Goal: Transaction & Acquisition: Book appointment/travel/reservation

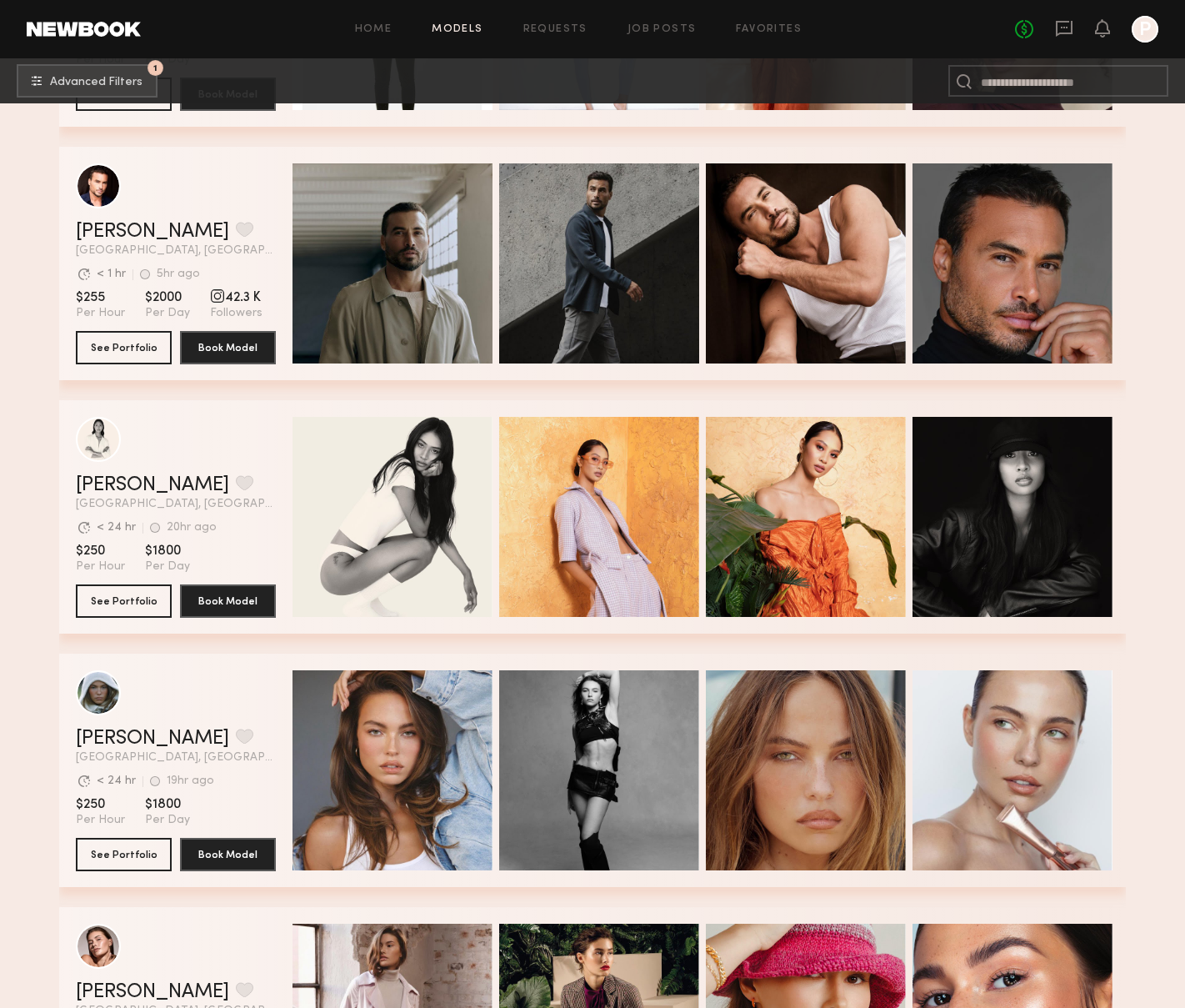
scroll to position [2306, 0]
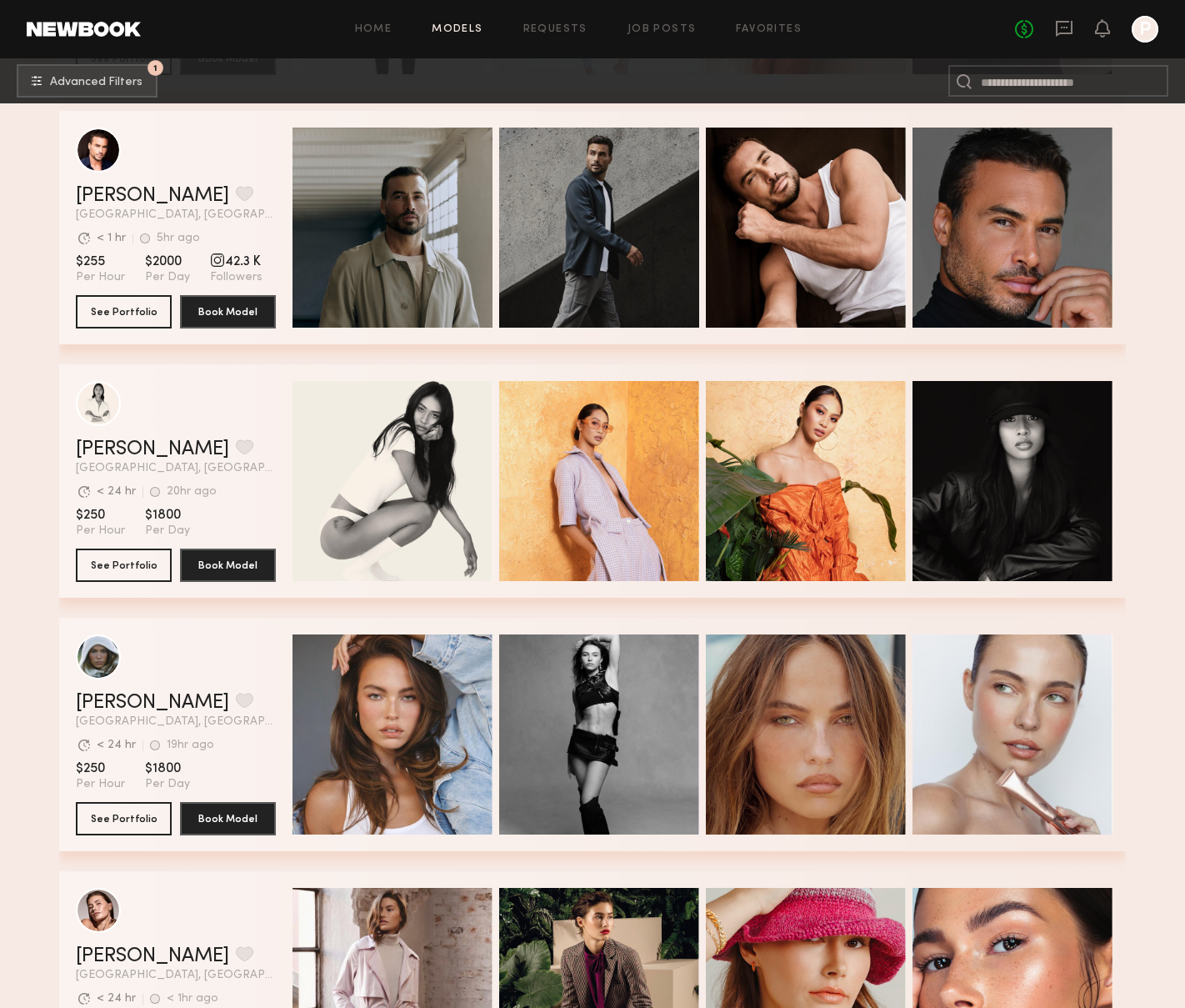
drag, startPoint x: 103, startPoint y: 405, endPoint x: 207, endPoint y: 346, distance: 119.6
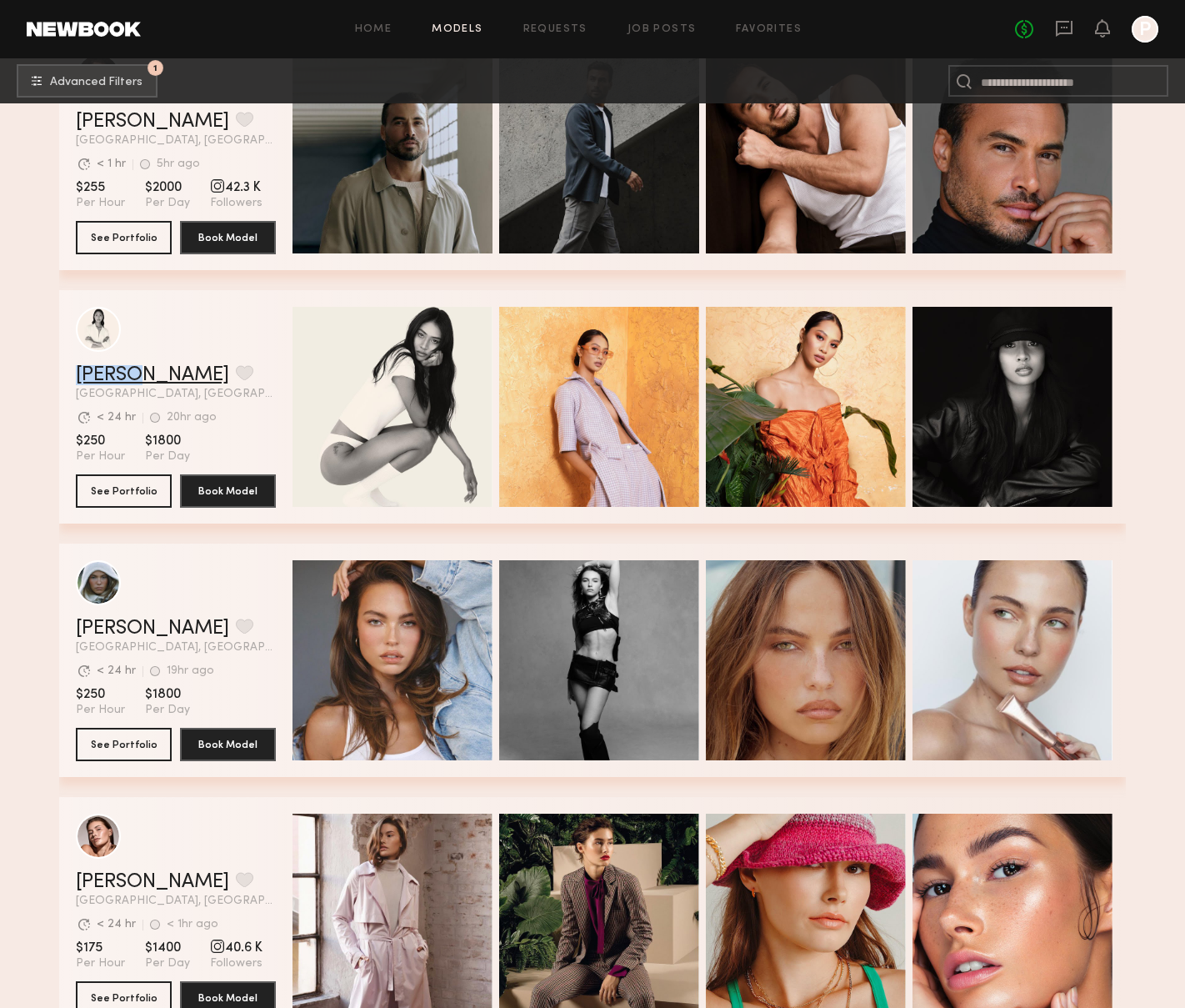
drag, startPoint x: 101, startPoint y: 371, endPoint x: 251, endPoint y: 365, distance: 150.1
click at [101, 371] on link "Joy C." at bounding box center [152, 374] width 153 height 20
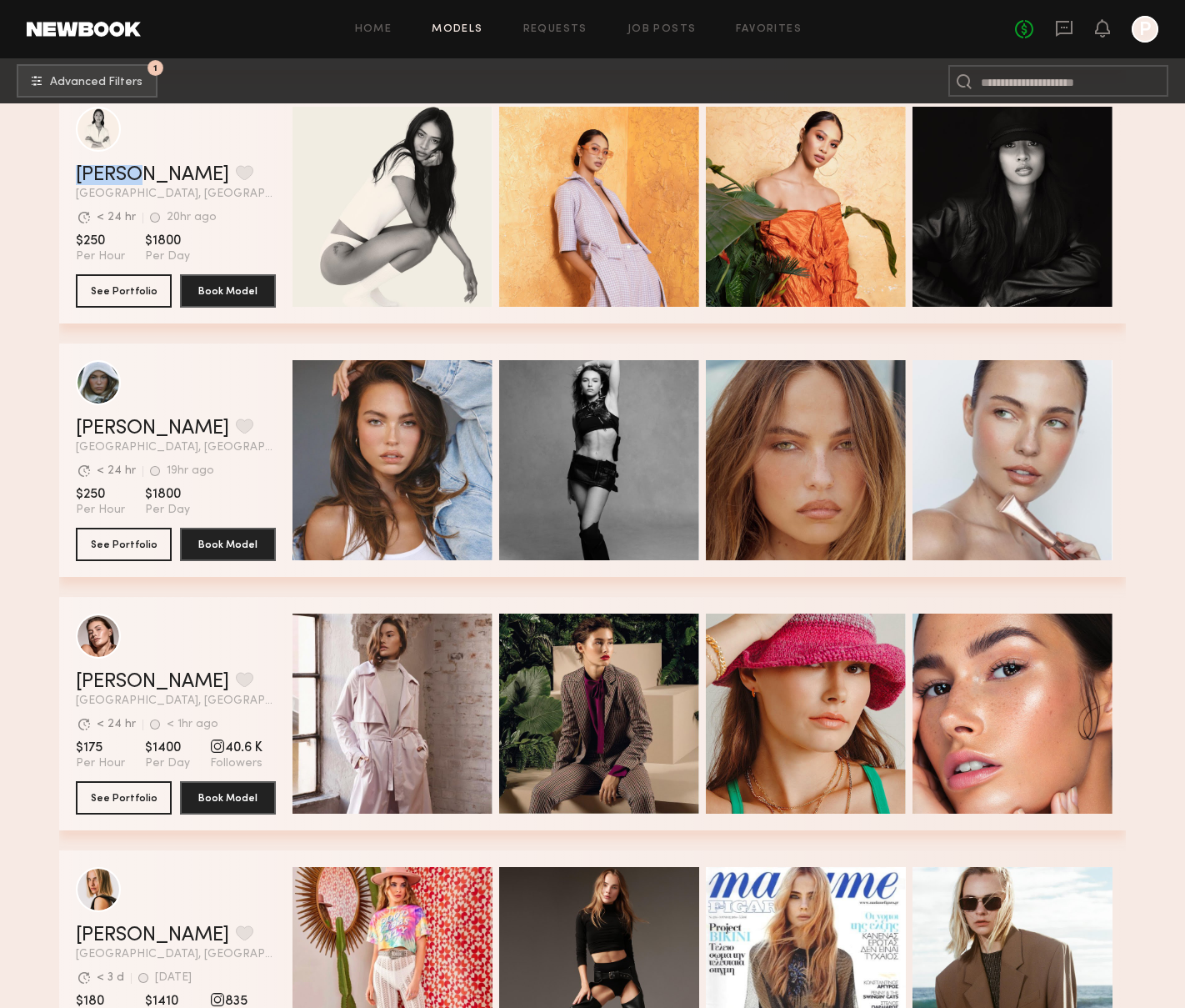
scroll to position [2671, 0]
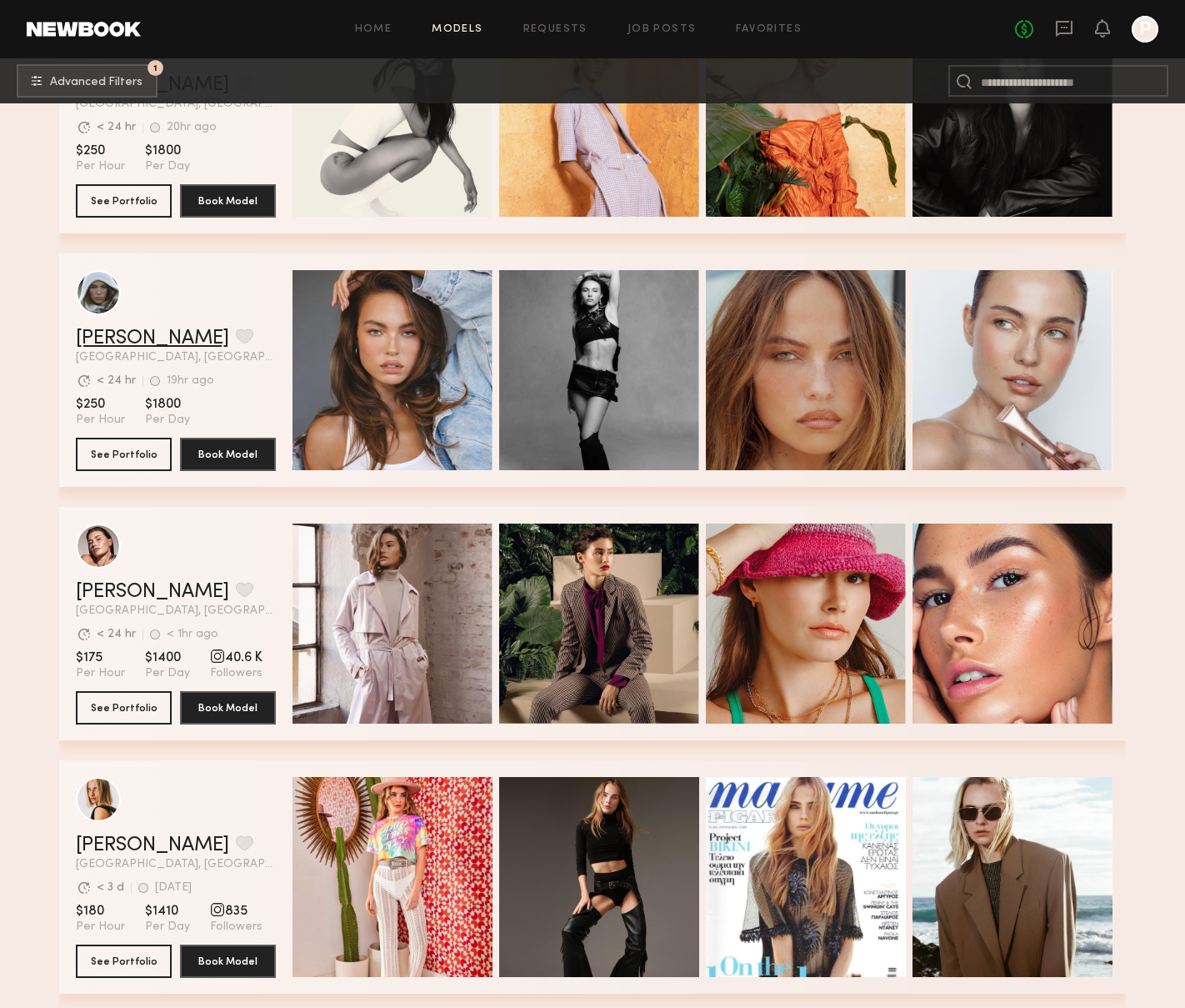
click at [119, 337] on link "Mallory P." at bounding box center [152, 338] width 153 height 20
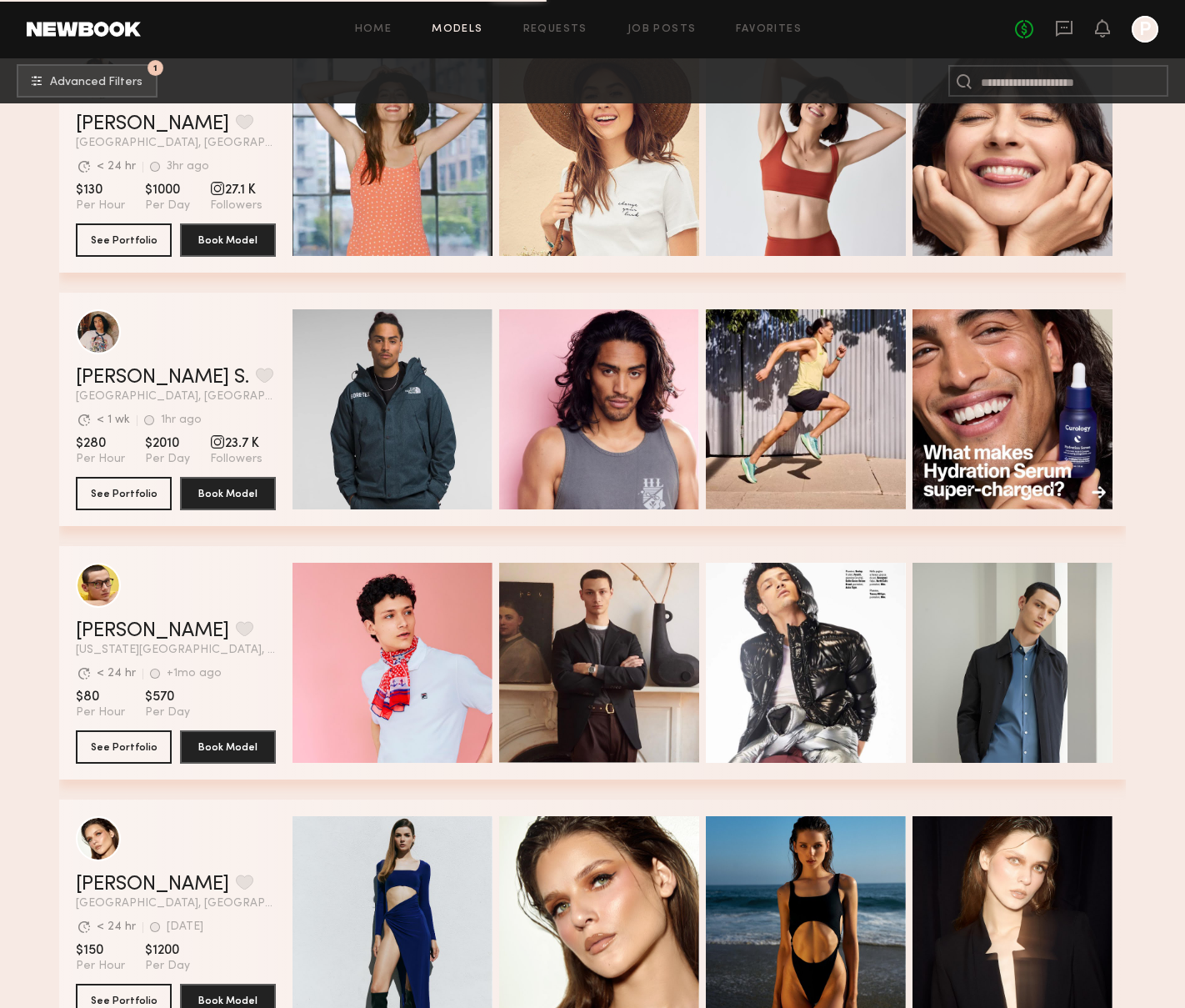
scroll to position [5430, 0]
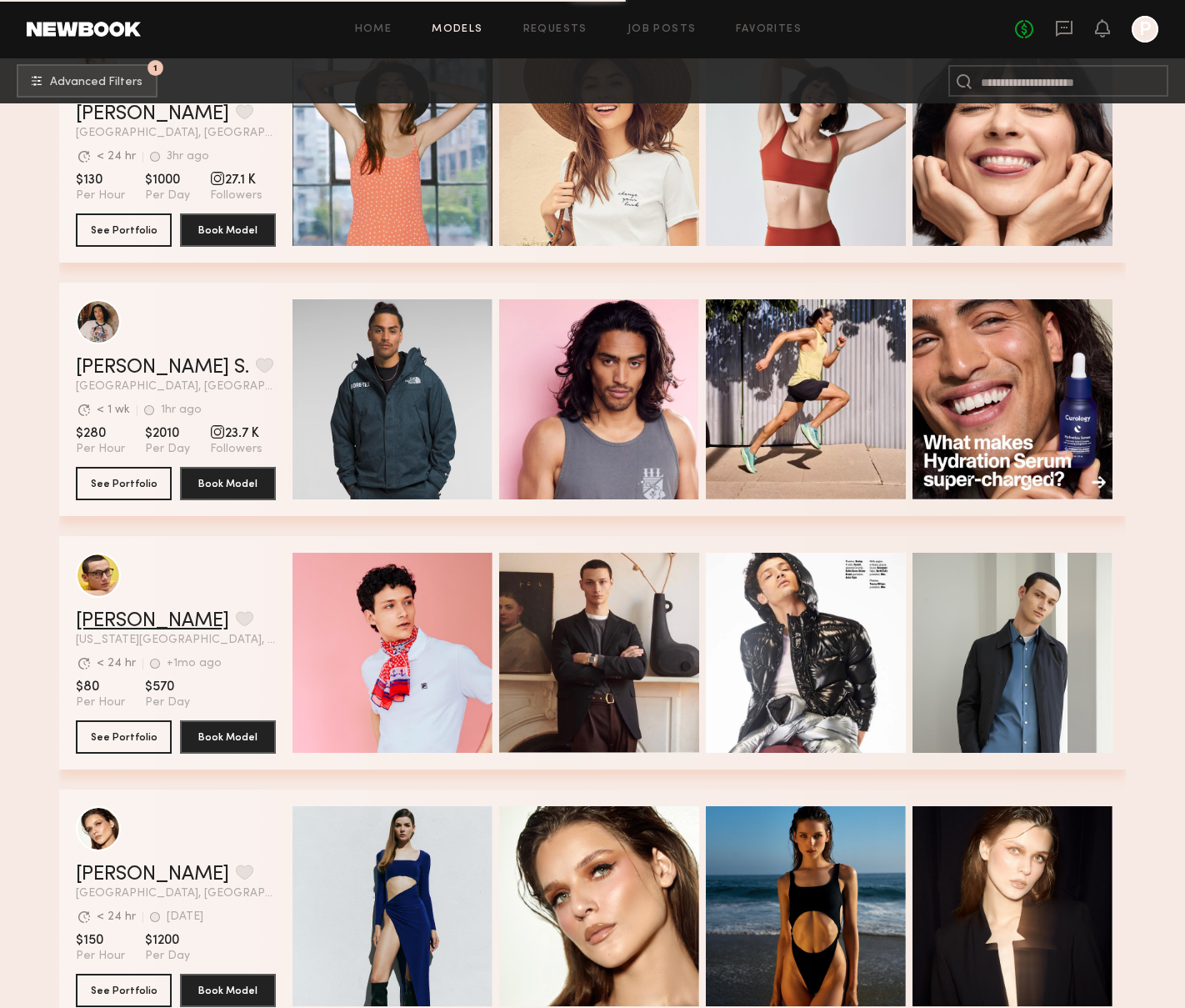
click at [101, 617] on link "Aidan B." at bounding box center [152, 620] width 153 height 20
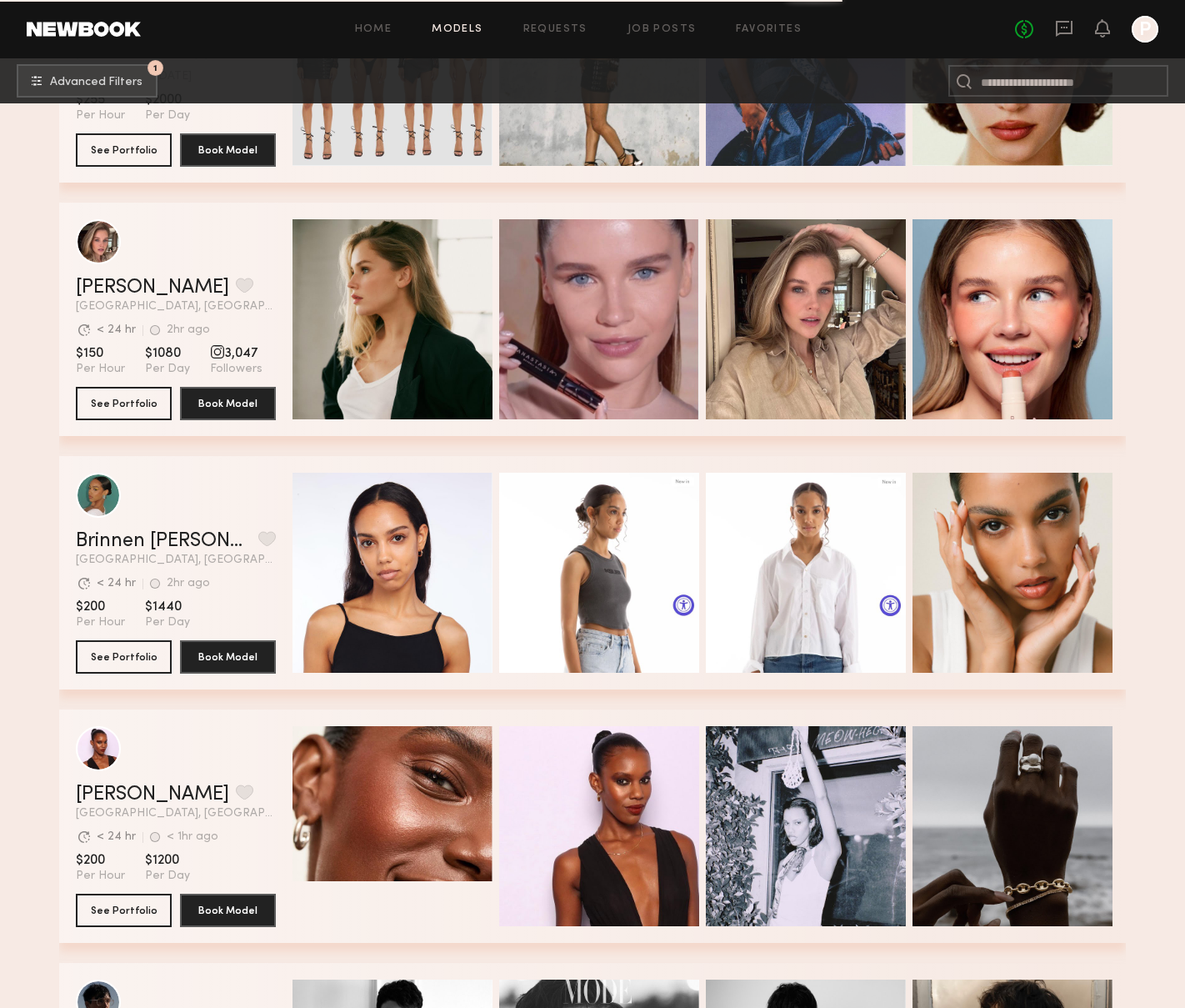
scroll to position [0, 0]
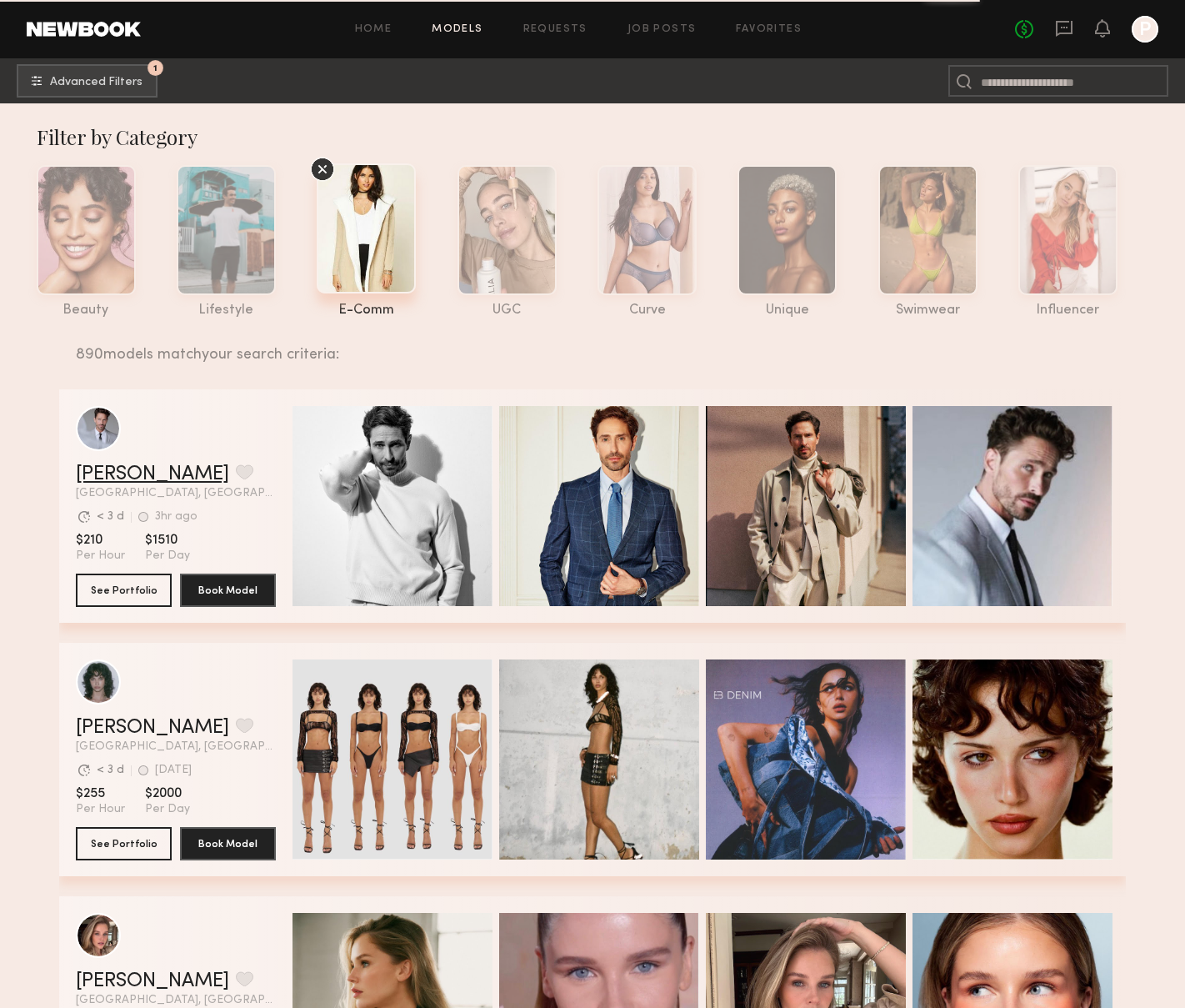
click at [156, 476] on link "Jonathan Z." at bounding box center [152, 474] width 153 height 20
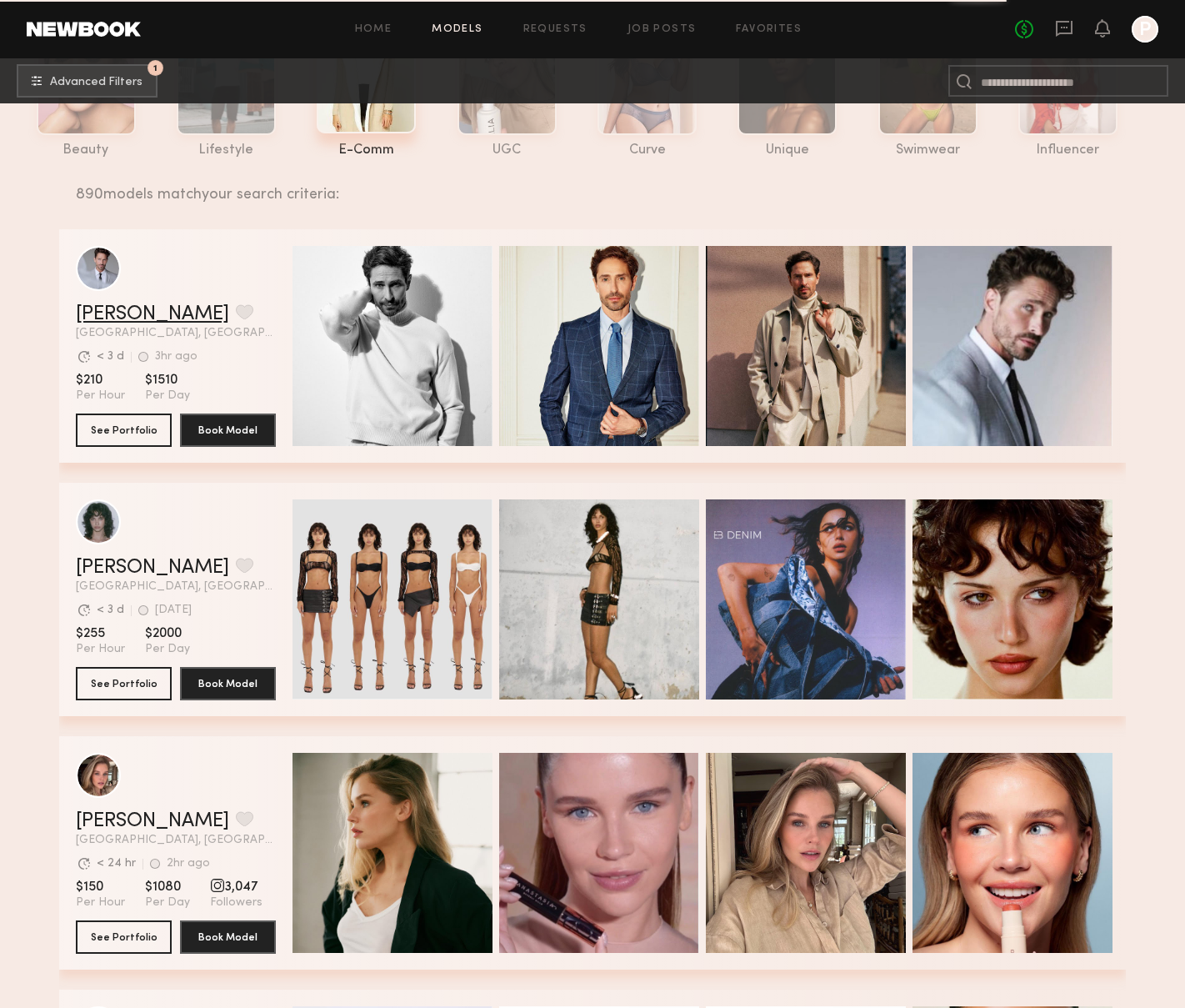
scroll to position [171, 0]
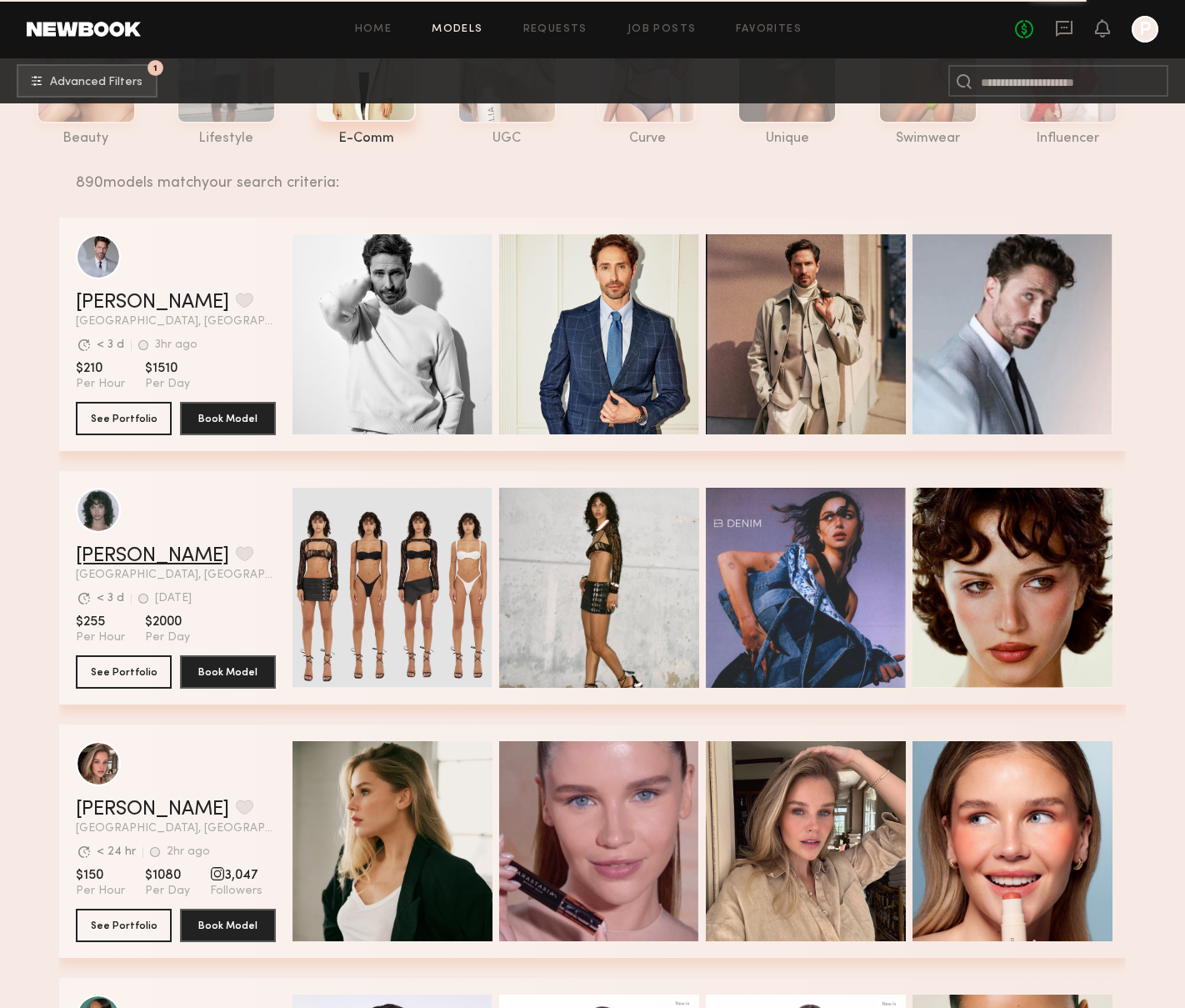
click at [141, 559] on link "[PERSON_NAME]" at bounding box center [152, 555] width 153 height 20
click at [124, 552] on link "[PERSON_NAME]" at bounding box center [152, 555] width 153 height 20
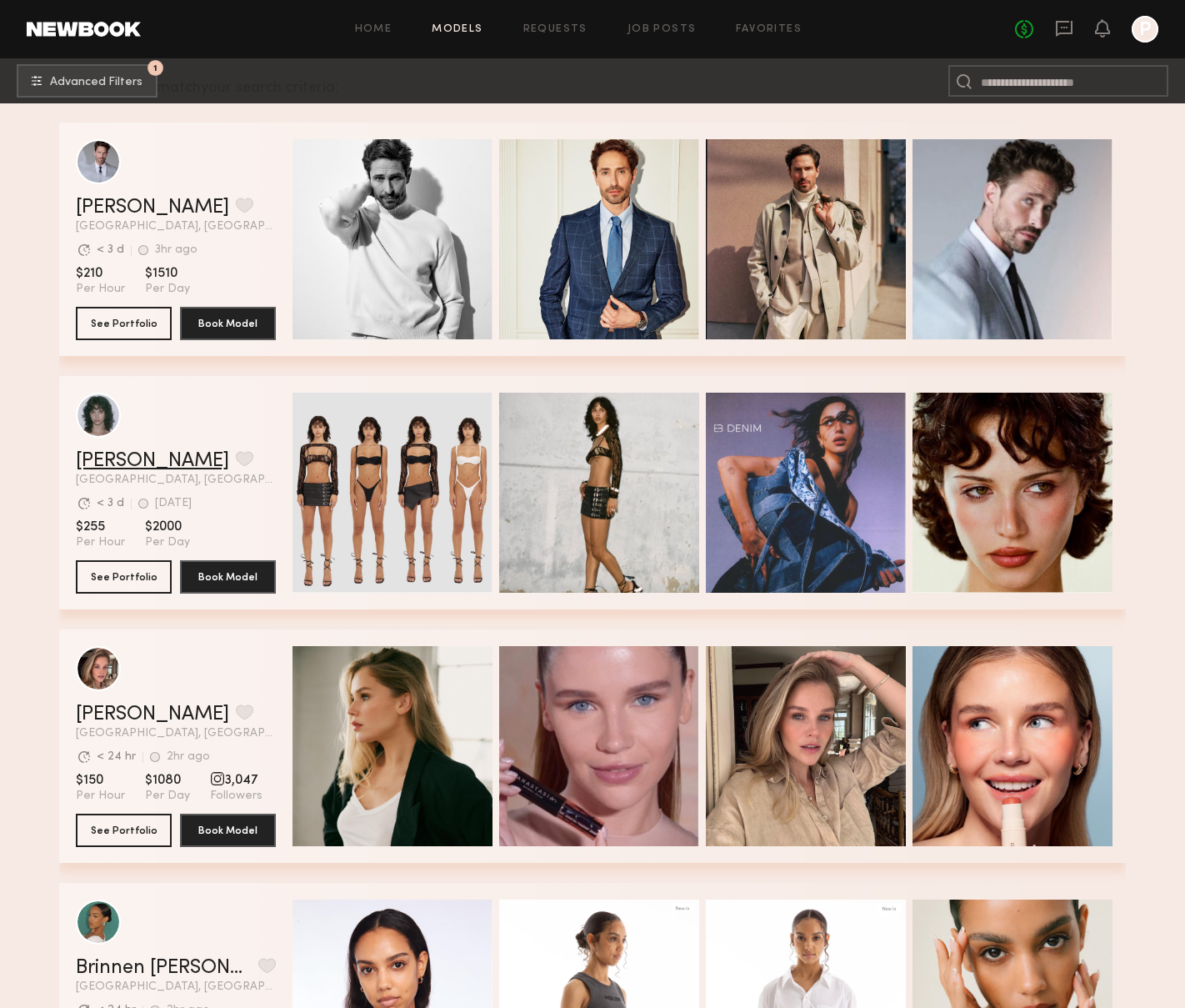
scroll to position [262, 0]
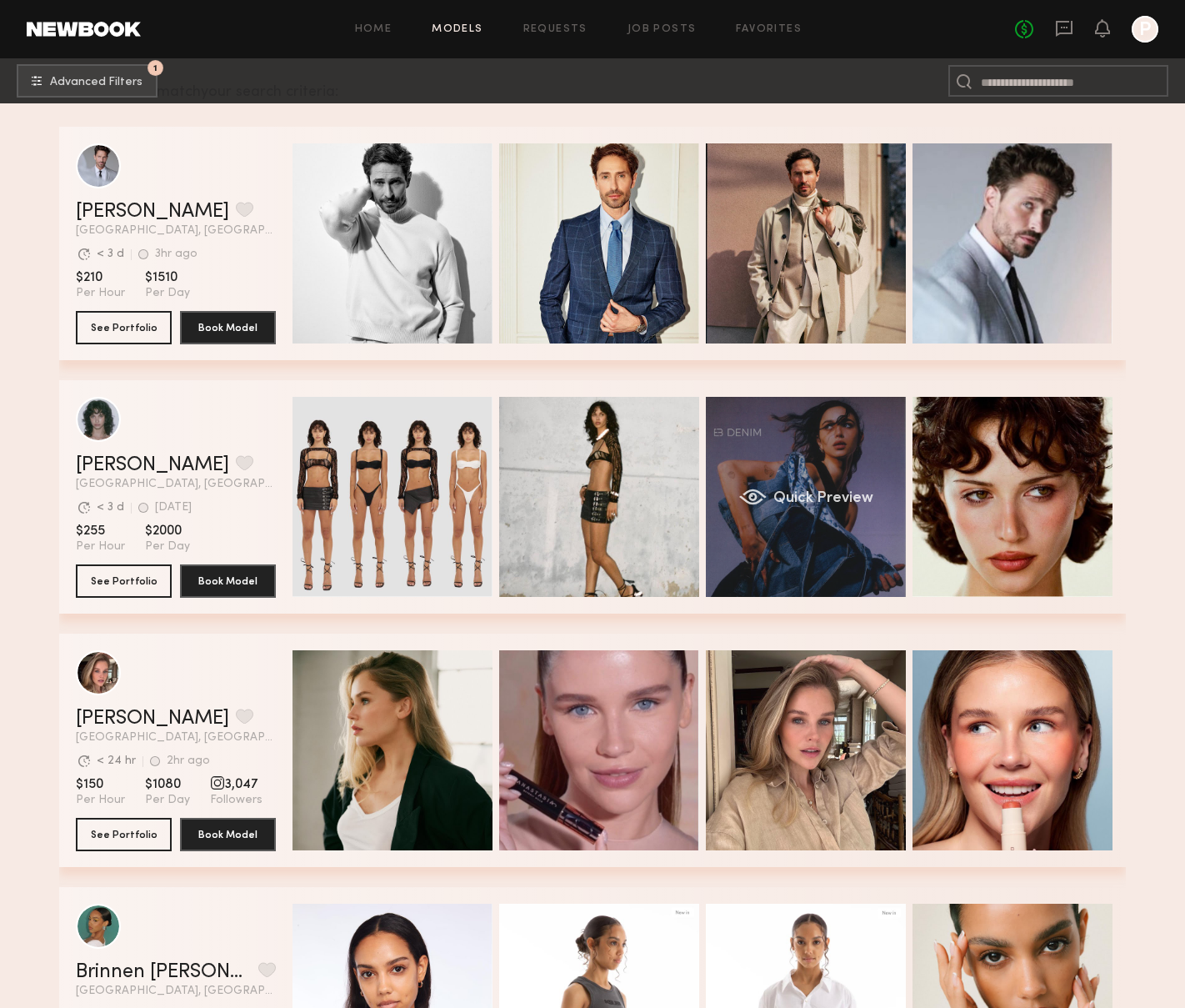
click at [834, 459] on div "Quick Preview" at bounding box center [806, 497] width 200 height 200
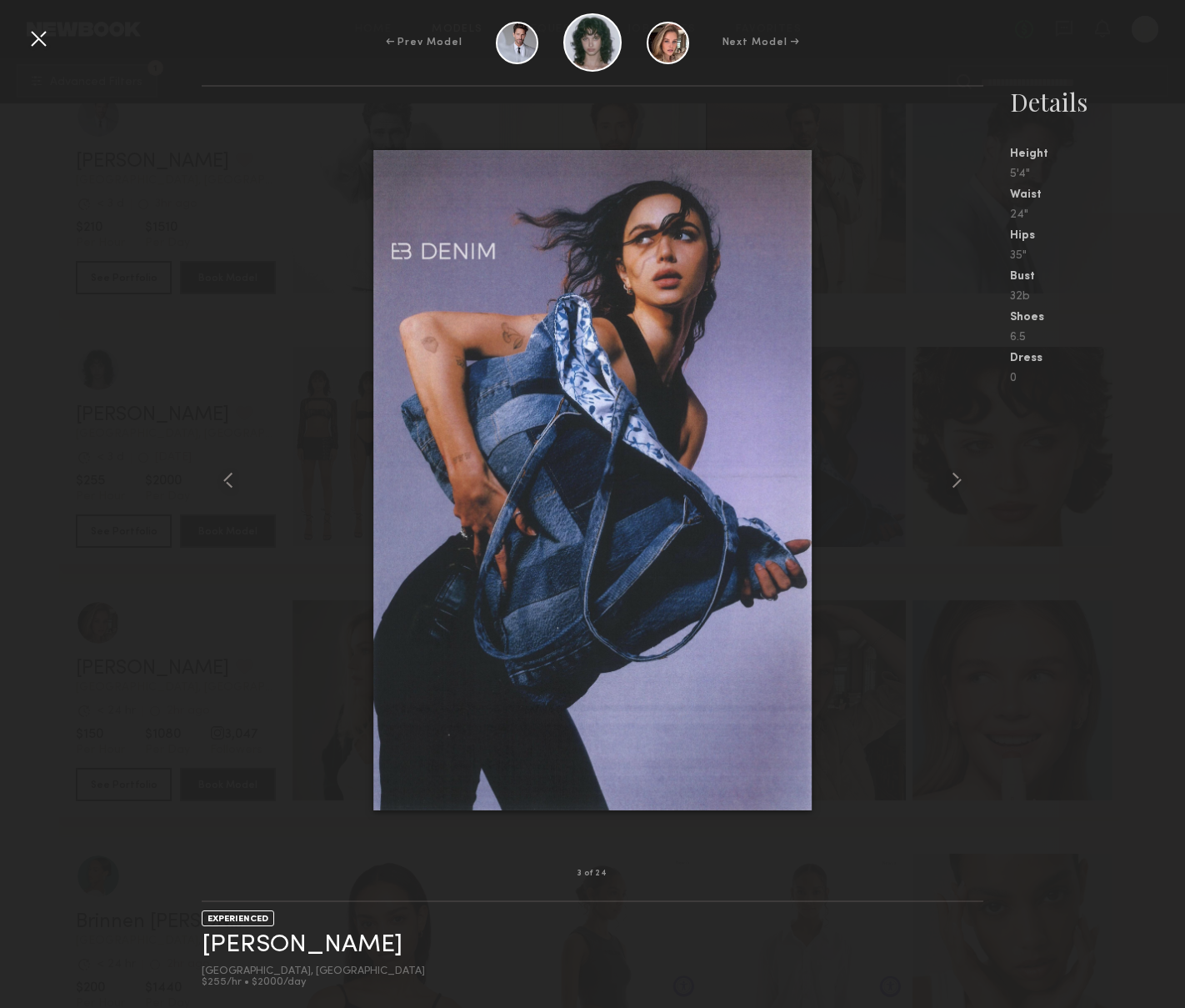
scroll to position [315, 0]
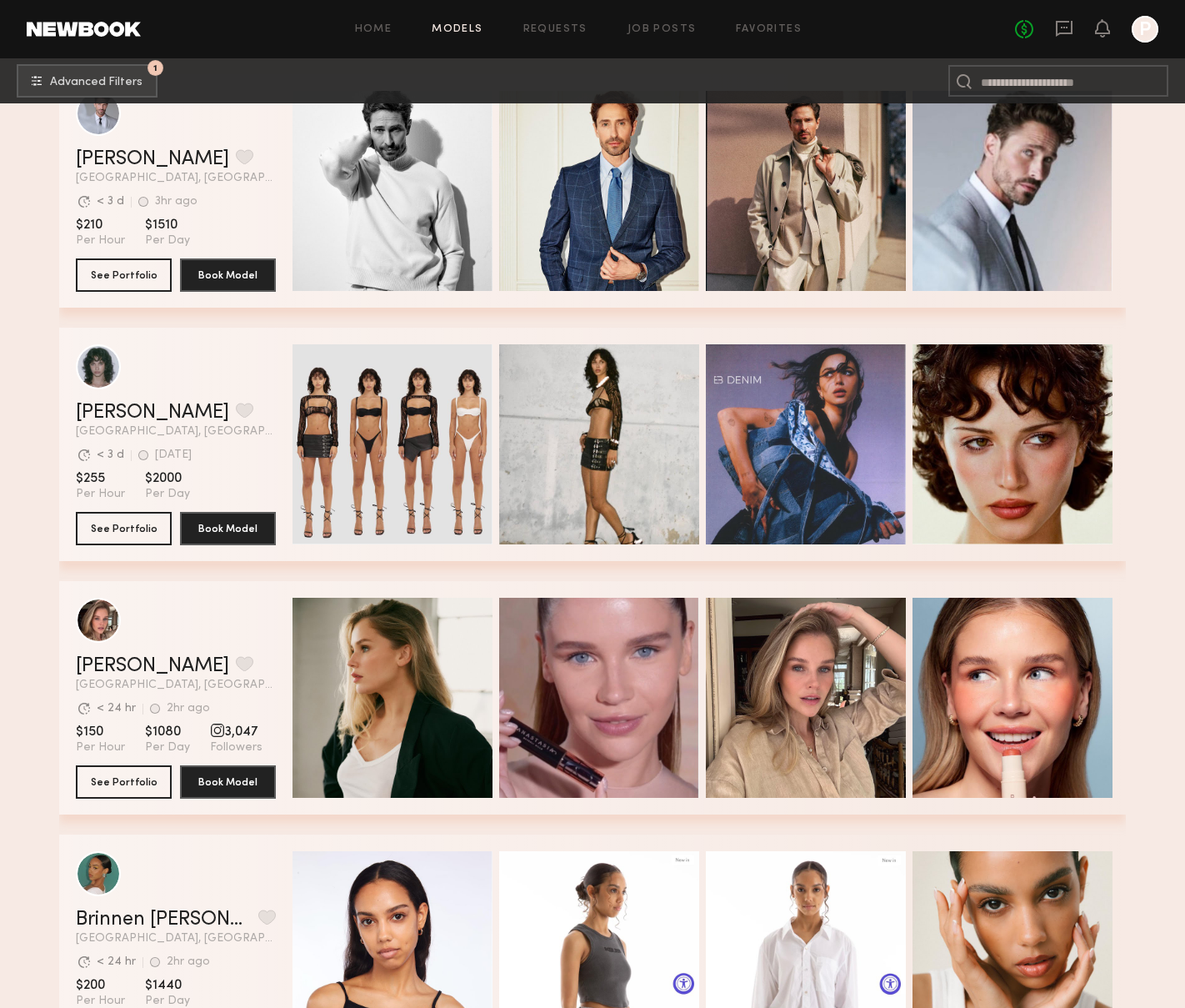
click at [128, 398] on header "Jessie M. Favorite Los Angeles, CA Avg. request response time < 3 d 4d ago Last…" at bounding box center [175, 392] width 200 height 94
click at [126, 404] on link "[PERSON_NAME]" at bounding box center [152, 413] width 153 height 20
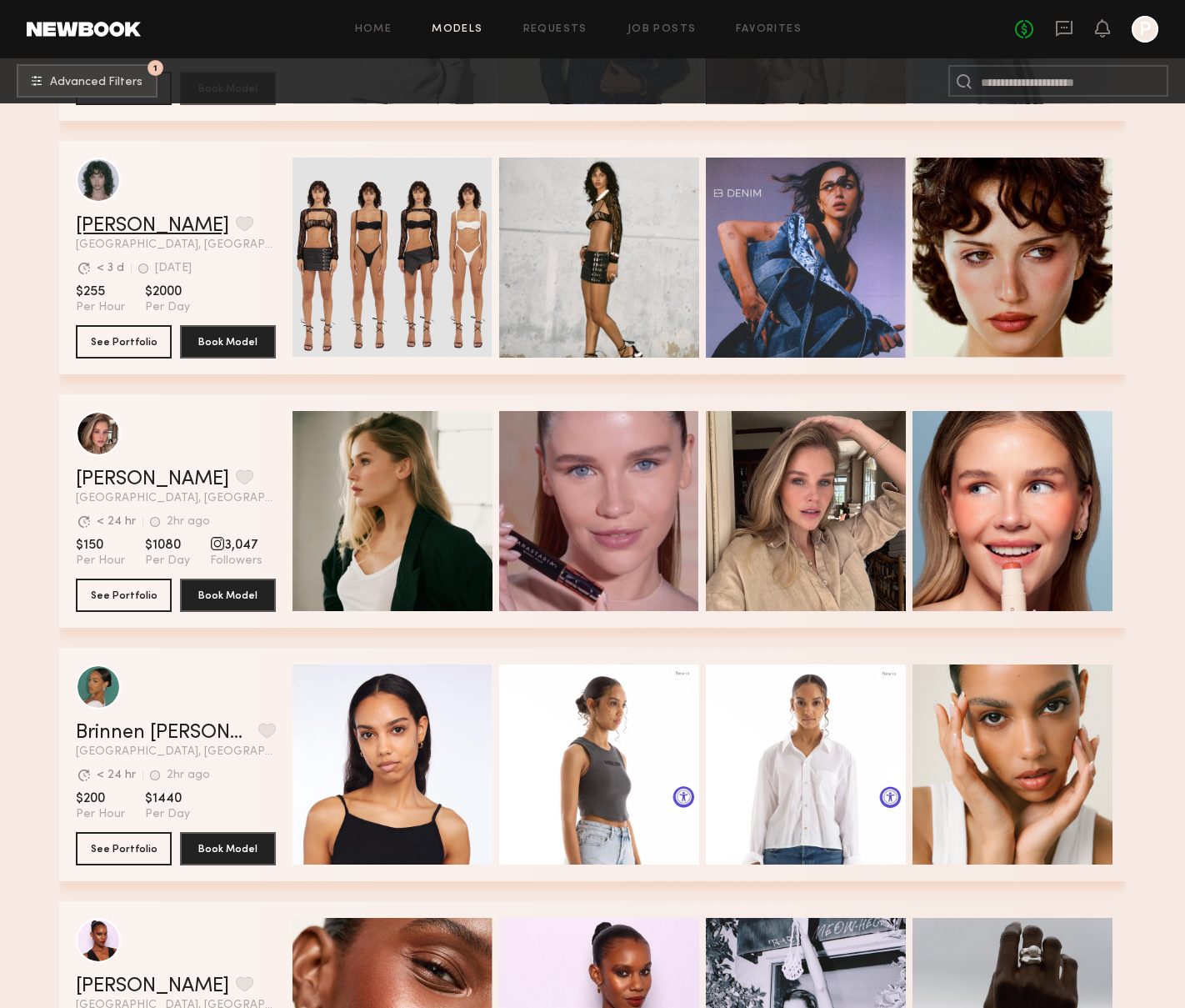
scroll to position [511, 0]
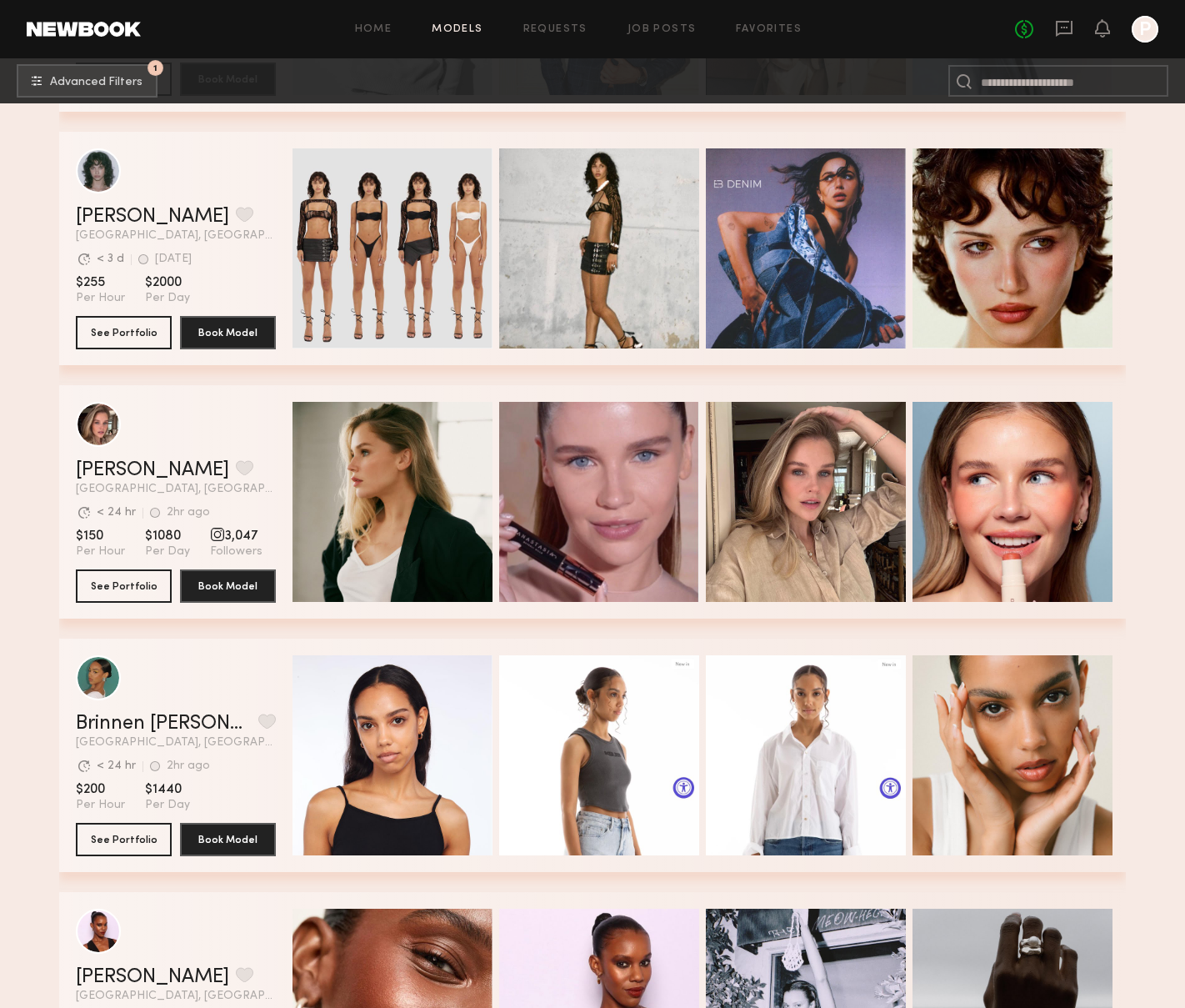
click at [108, 30] on link at bounding box center [83, 30] width 114 height 15
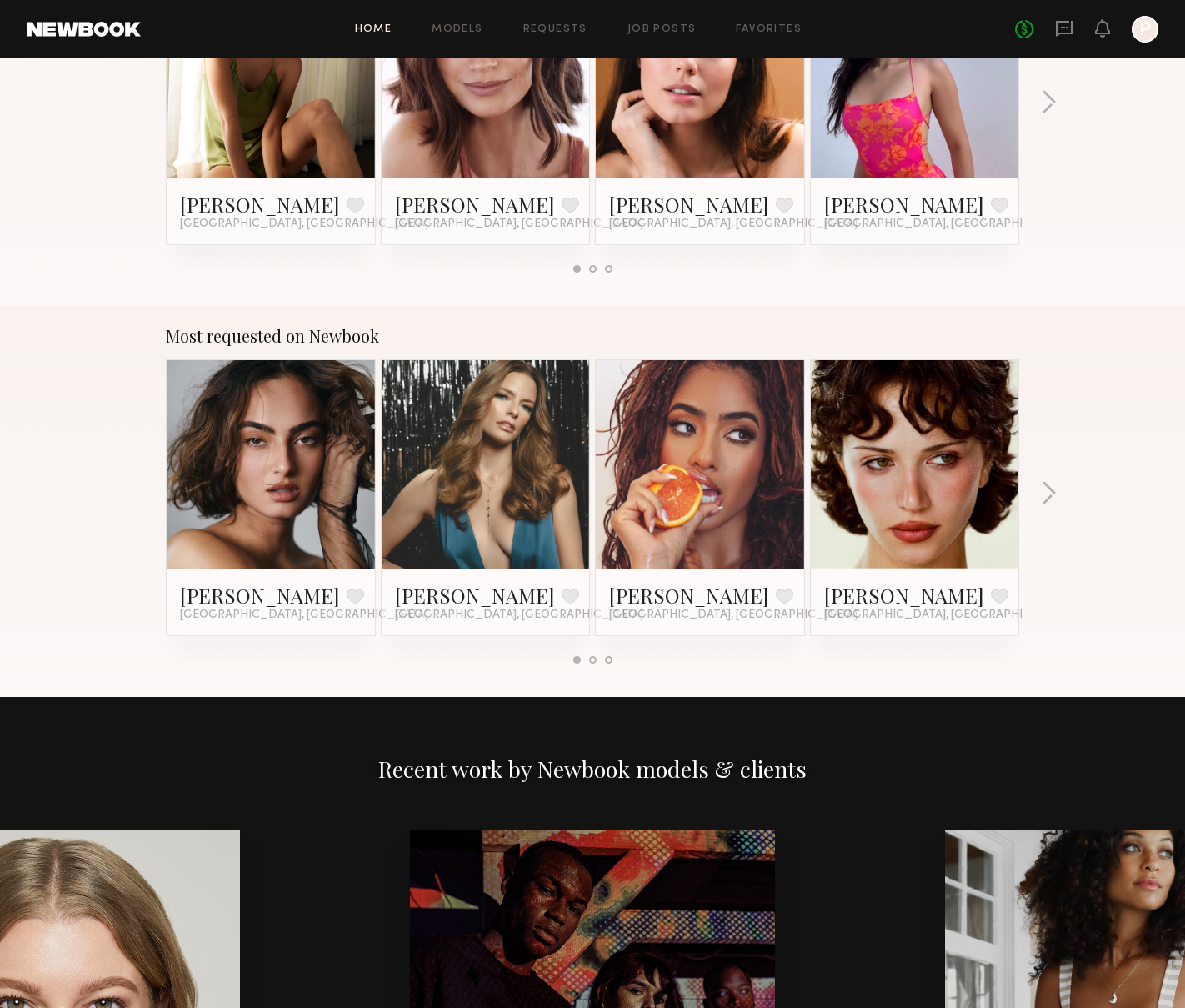
scroll to position [1134, 0]
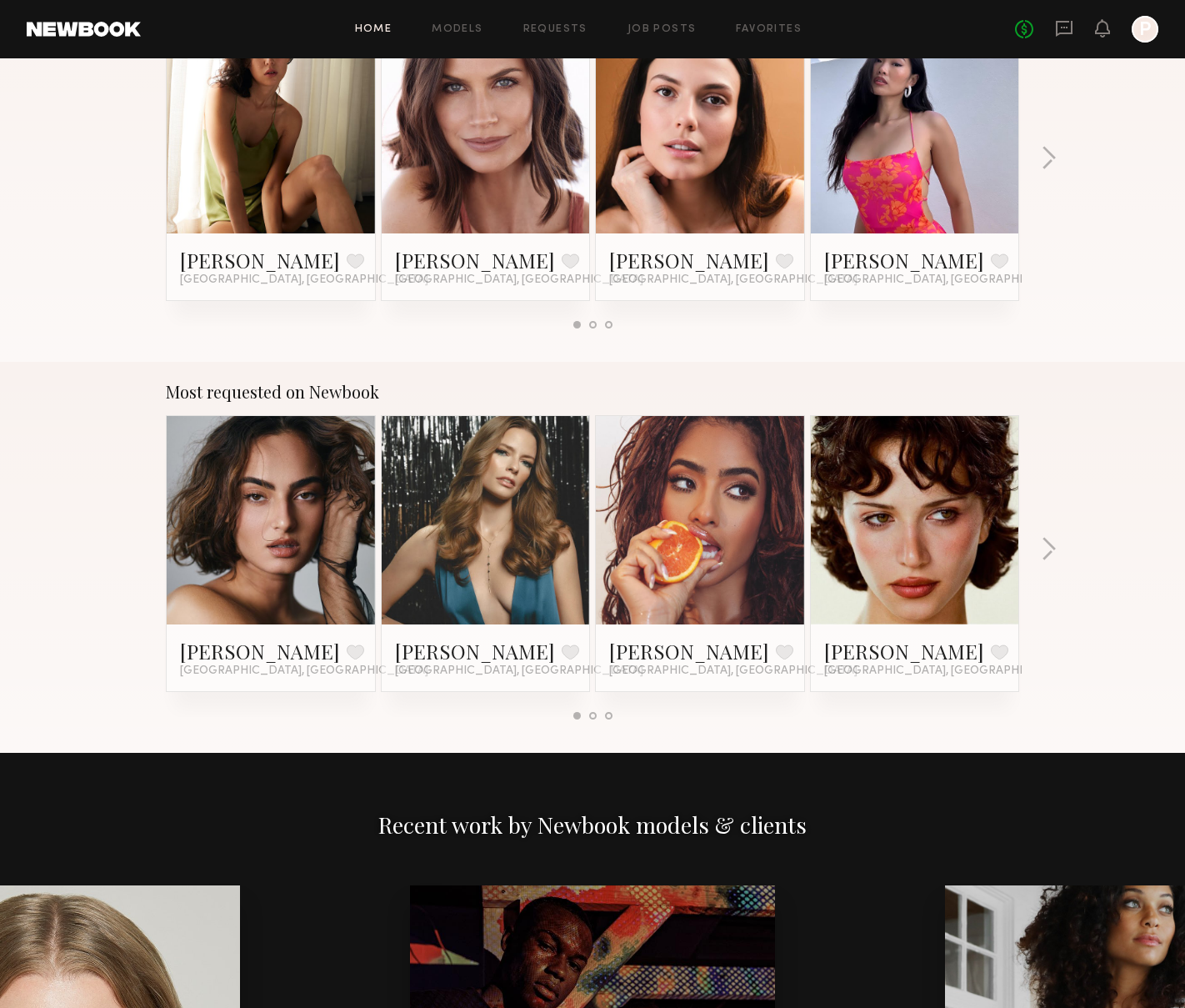
click at [1049, 30] on div "No fees up to $5,000 P" at bounding box center [1087, 30] width 144 height 27
click at [1056, 29] on icon at bounding box center [1063, 29] width 16 height 16
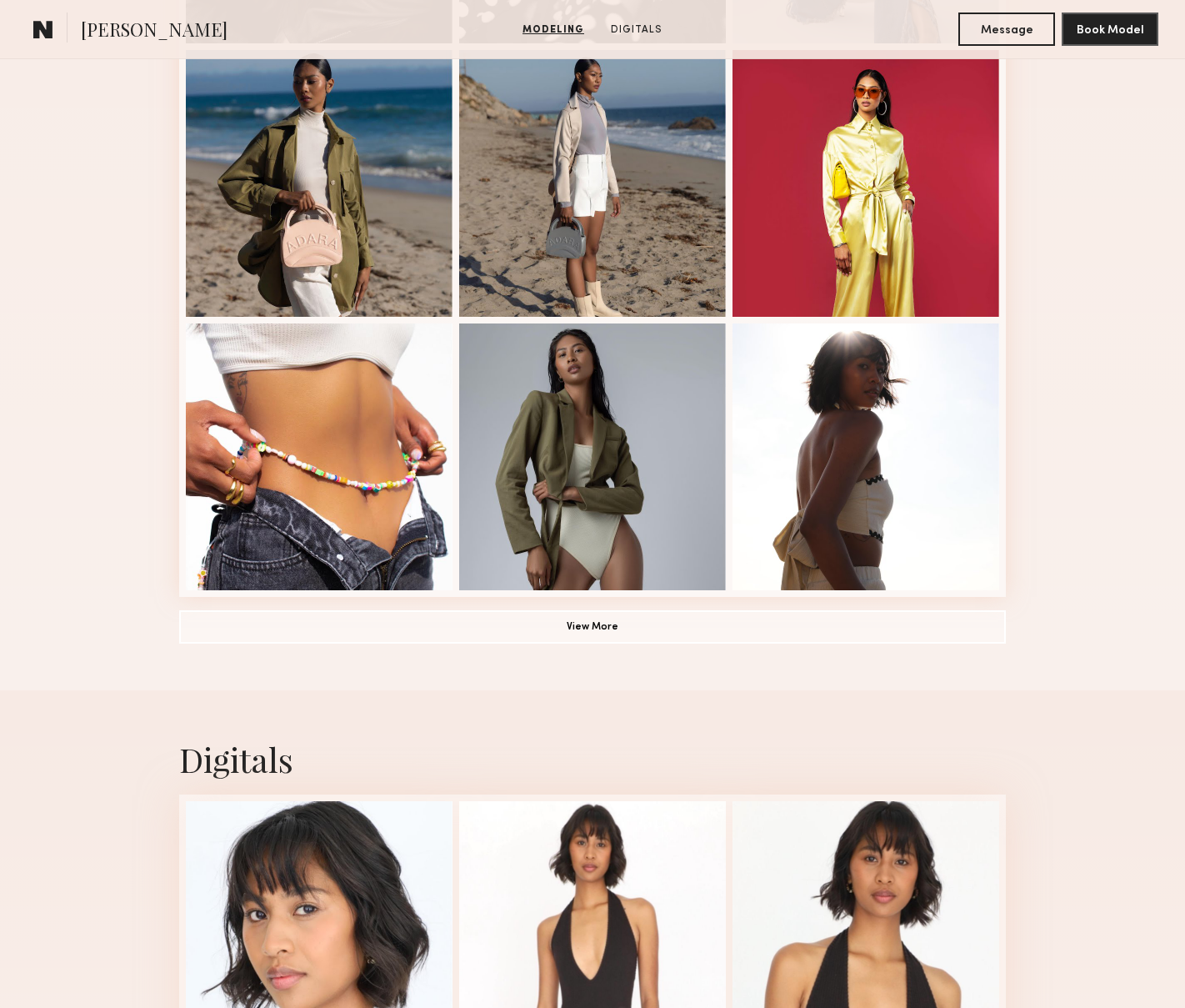
scroll to position [1097, 0]
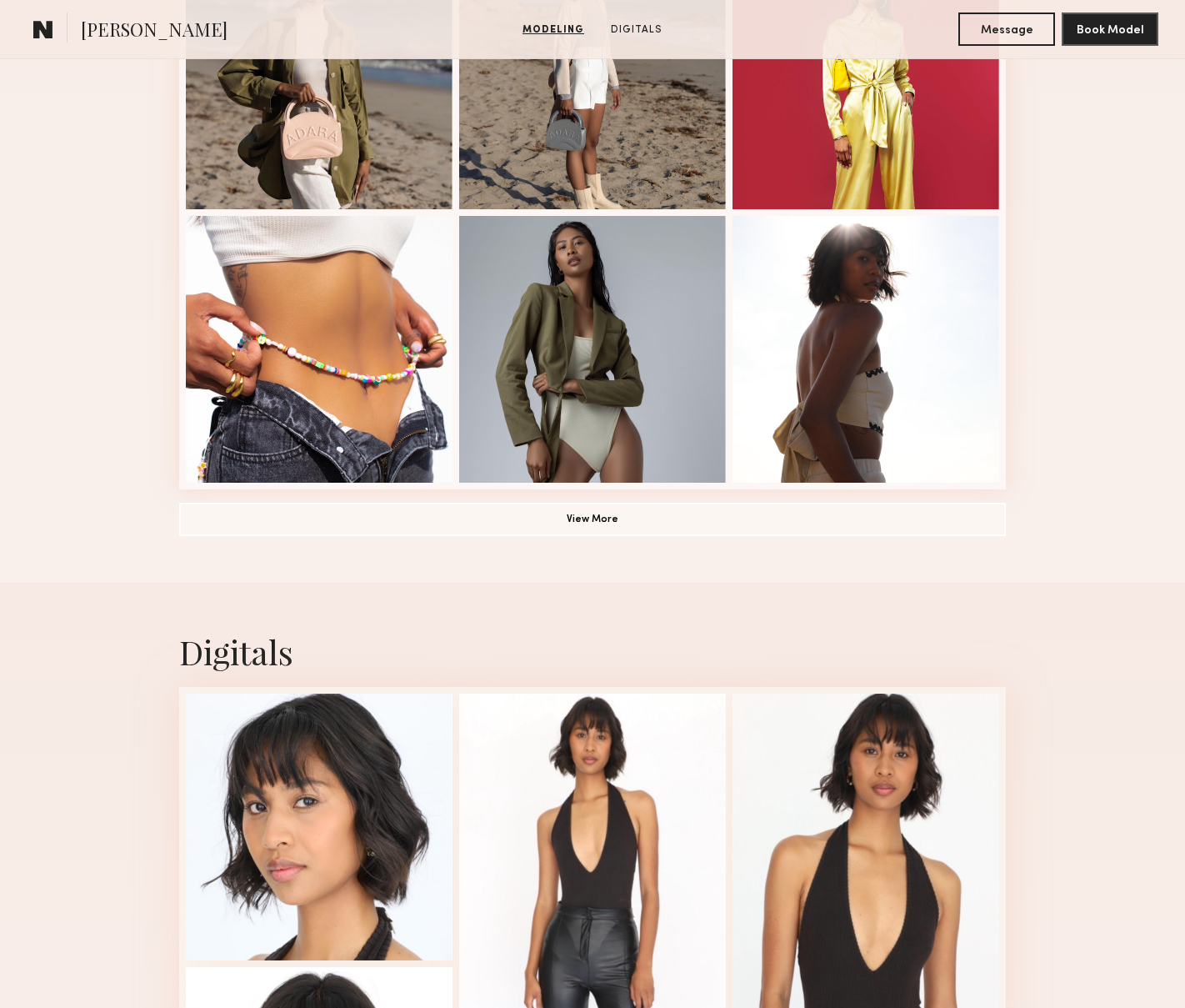
click at [619, 522] on button "View More" at bounding box center [592, 518] width 827 height 34
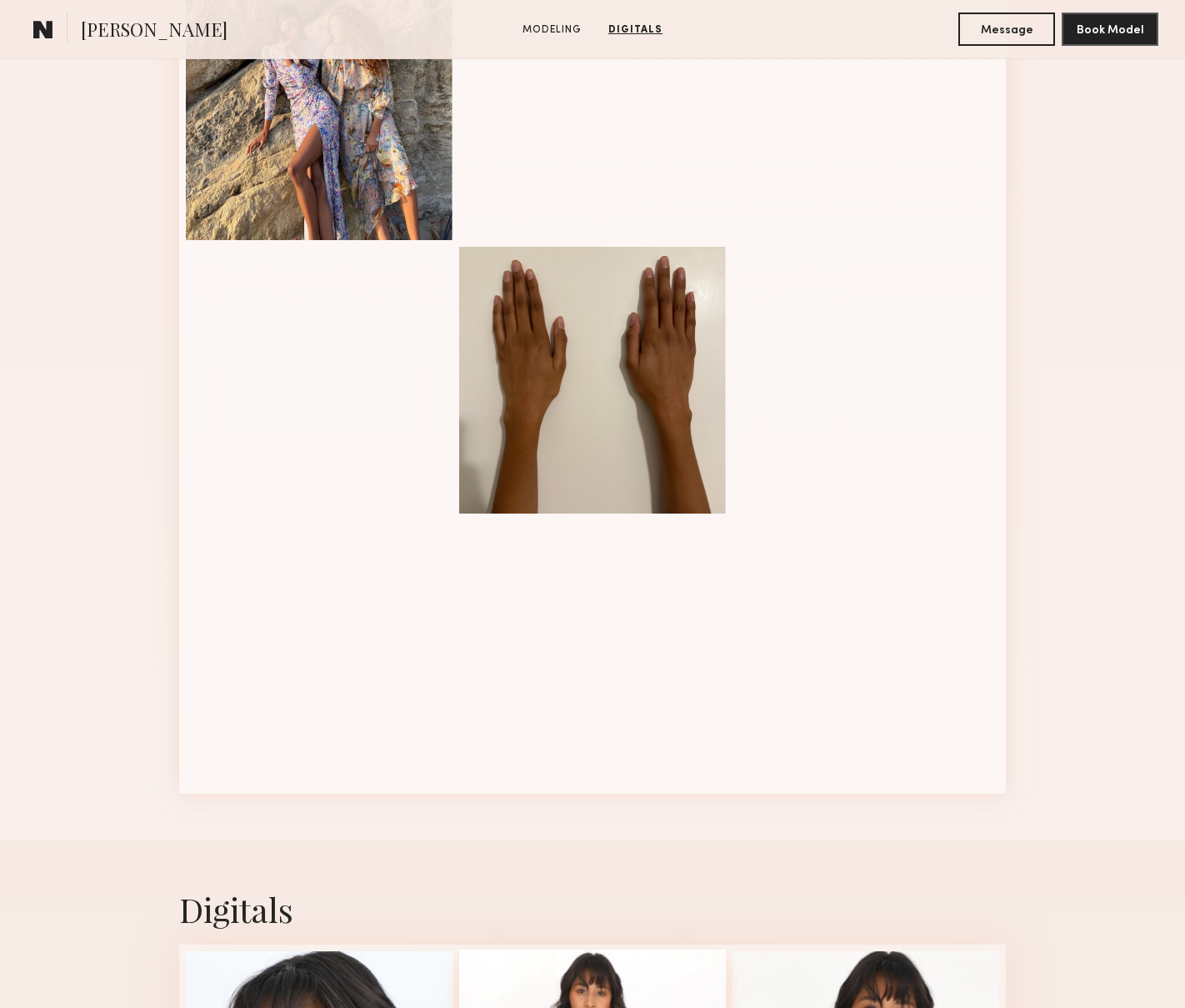
scroll to position [2626, 0]
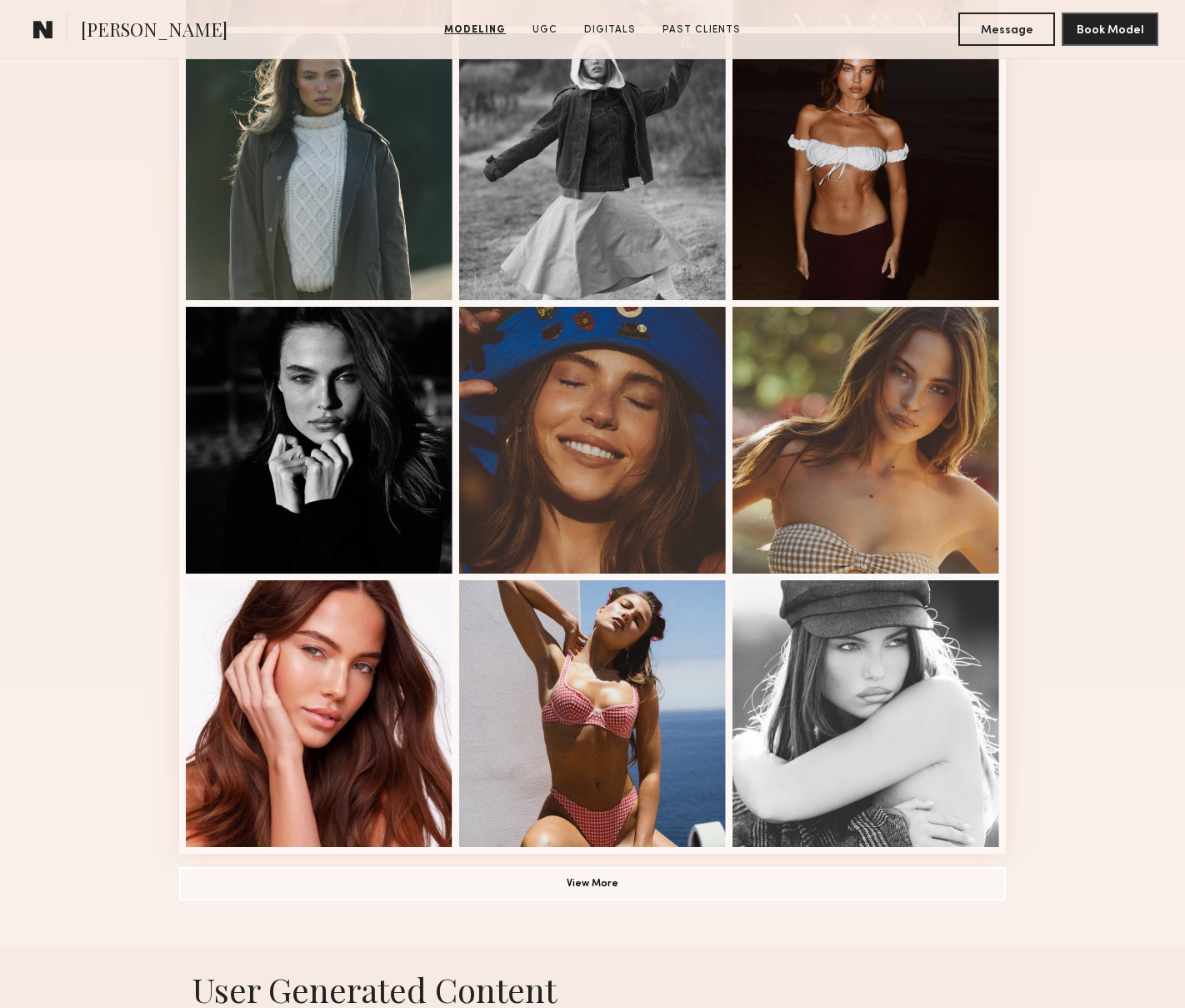
scroll to position [732, 0]
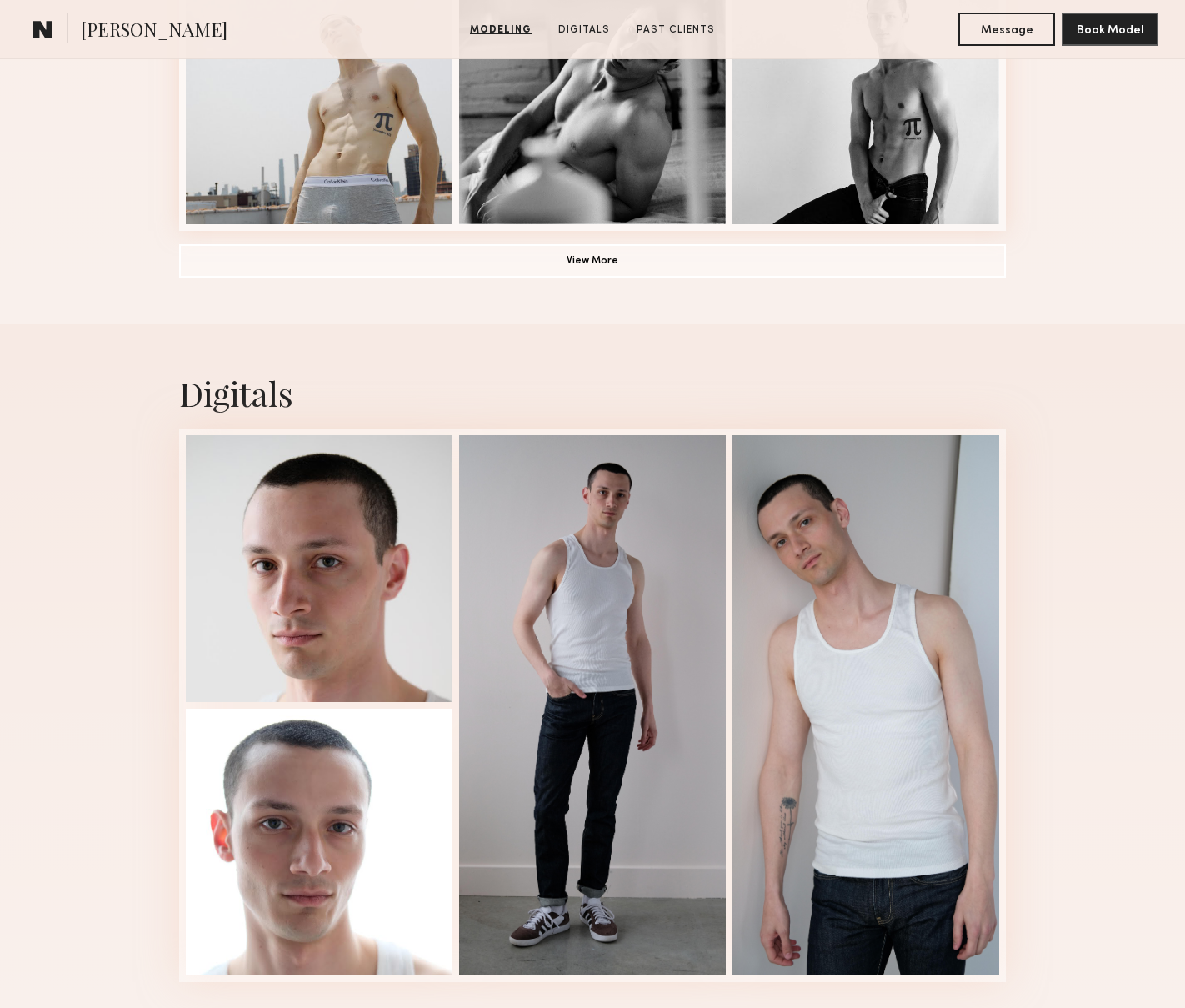
scroll to position [1355, 0]
click at [412, 161] on div at bounding box center [319, 90] width 267 height 267
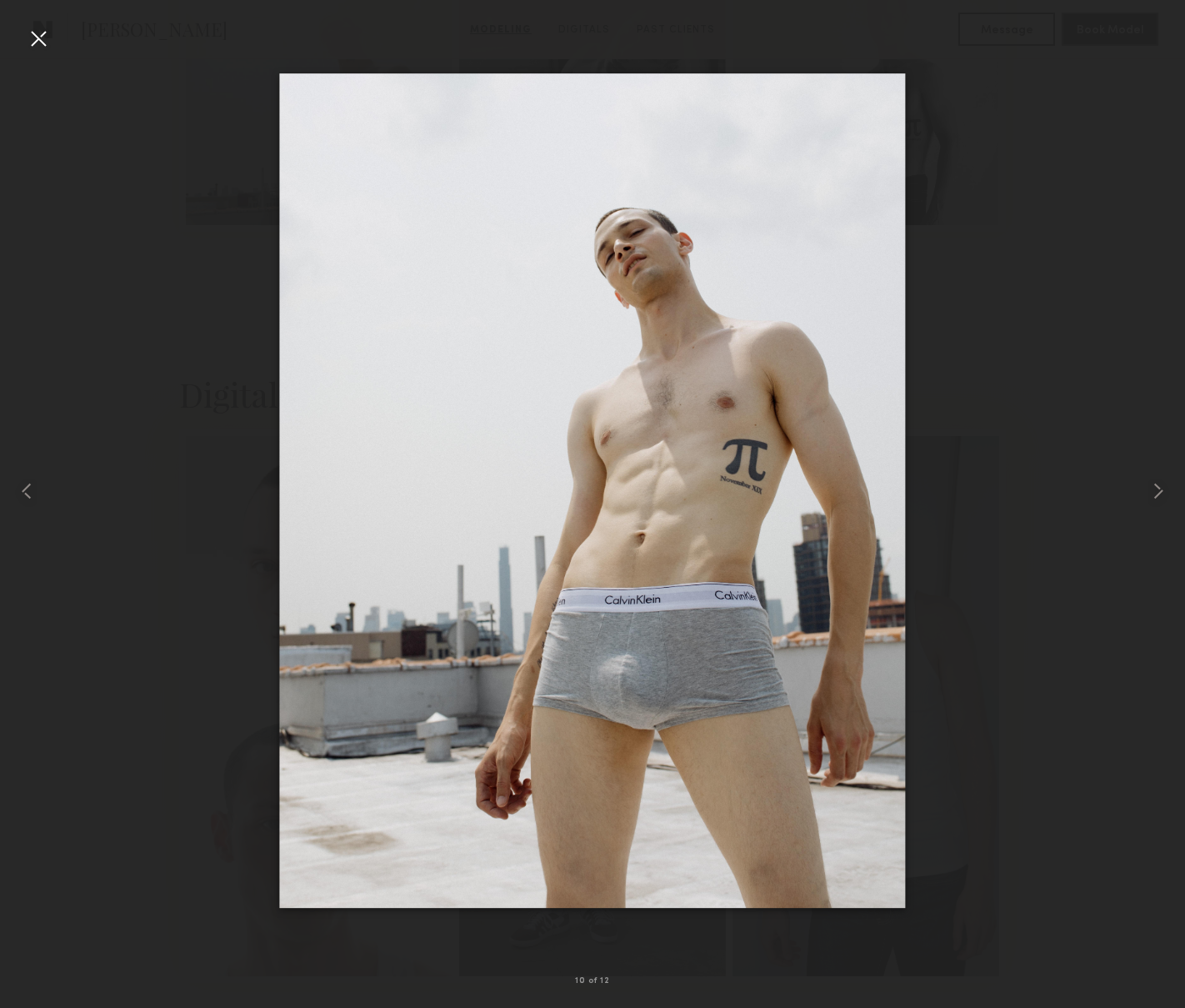
scroll to position [1554, 0]
click at [973, 148] on div at bounding box center [592, 490] width 1185 height 928
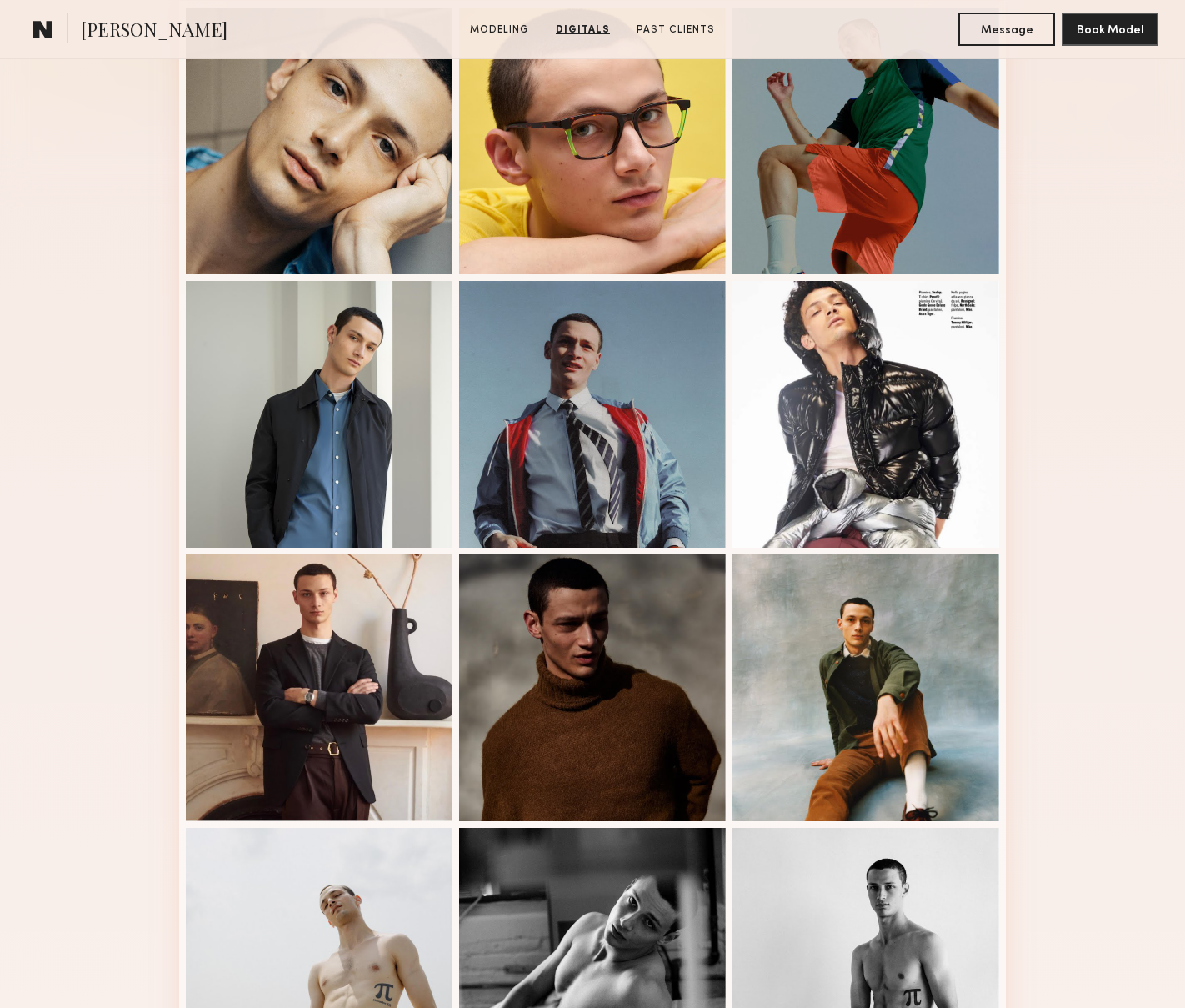
scroll to position [459, 0]
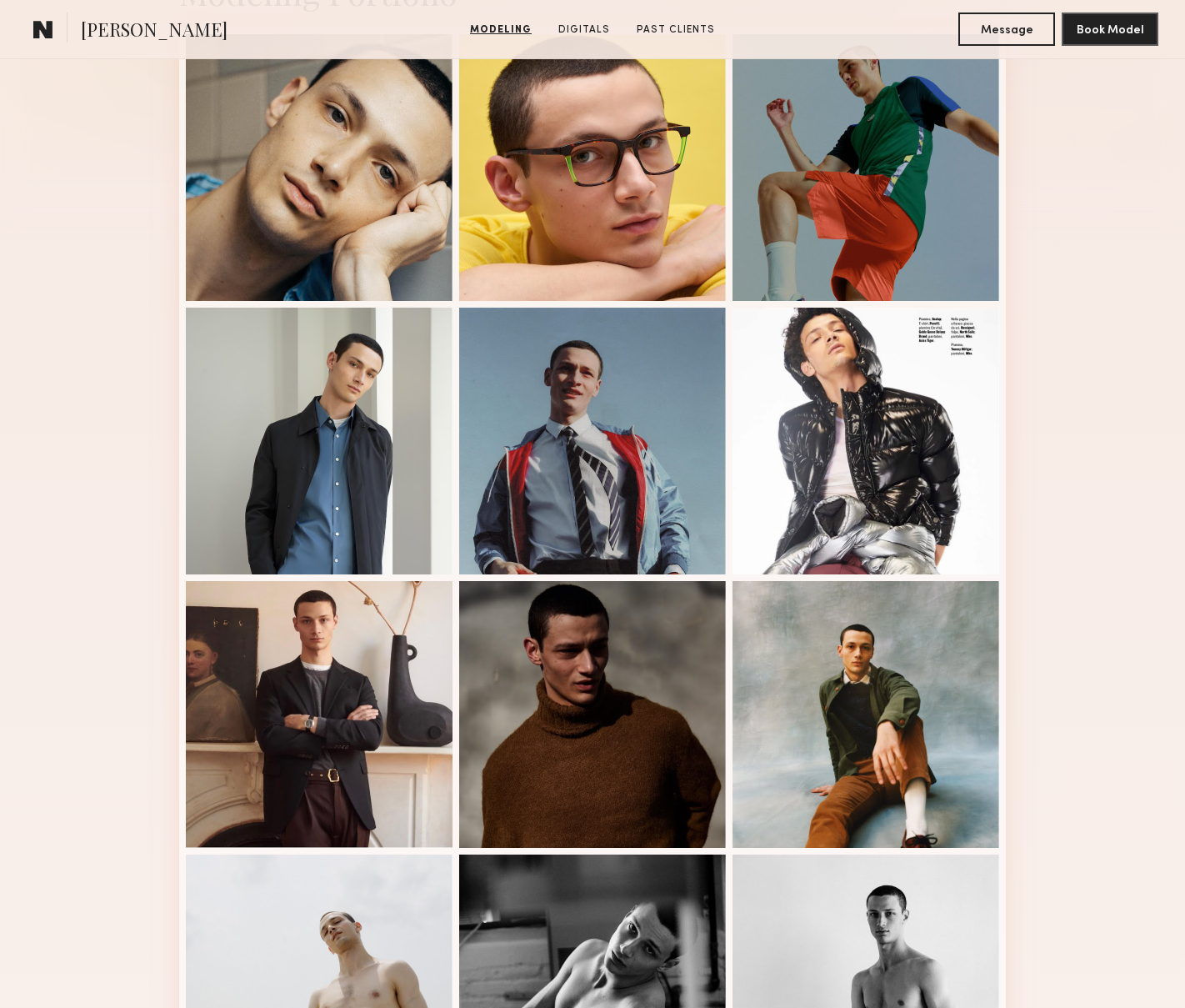
click at [57, 30] on link at bounding box center [43, 29] width 34 height 34
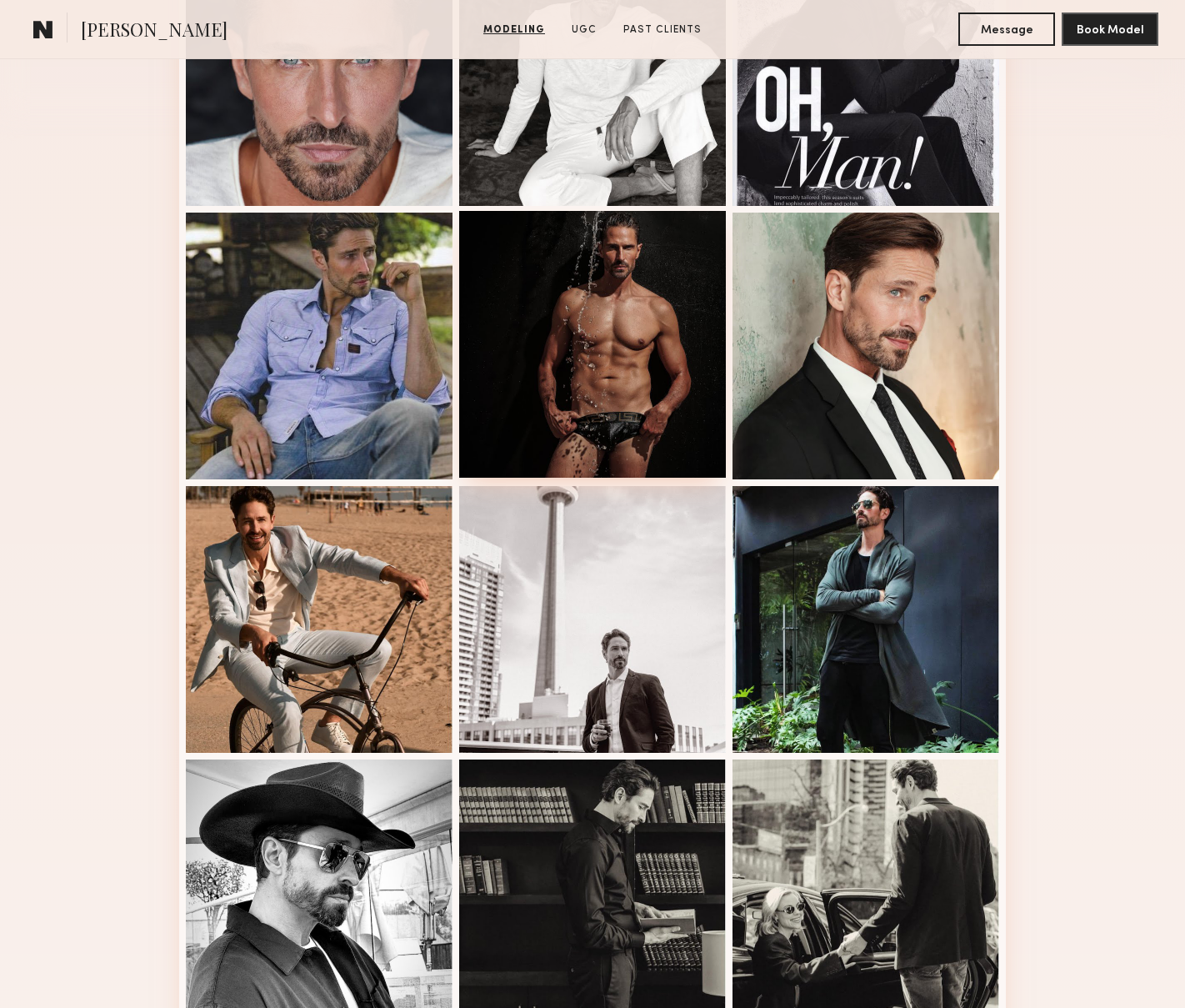
scroll to position [548, 0]
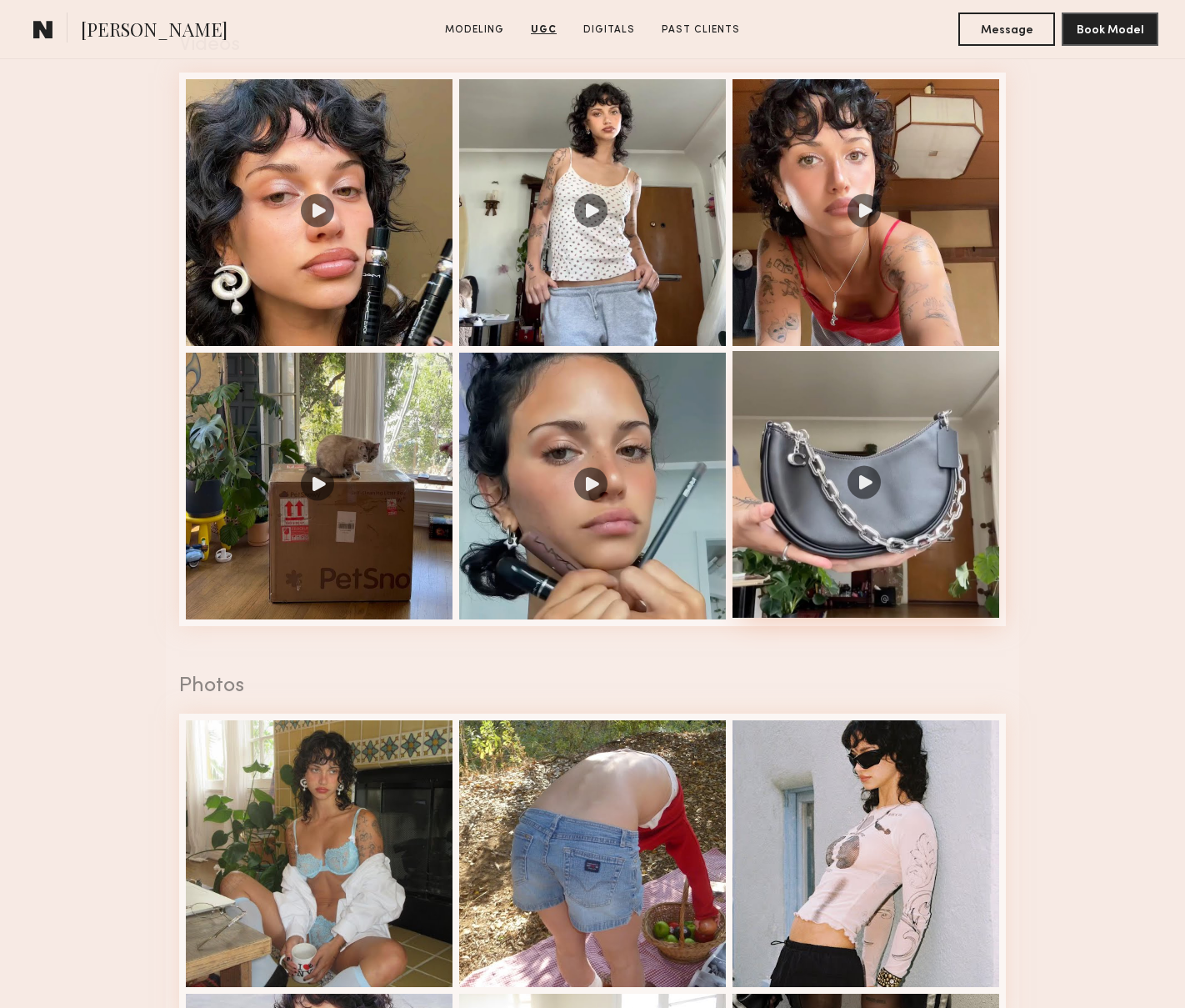
scroll to position [1879, 0]
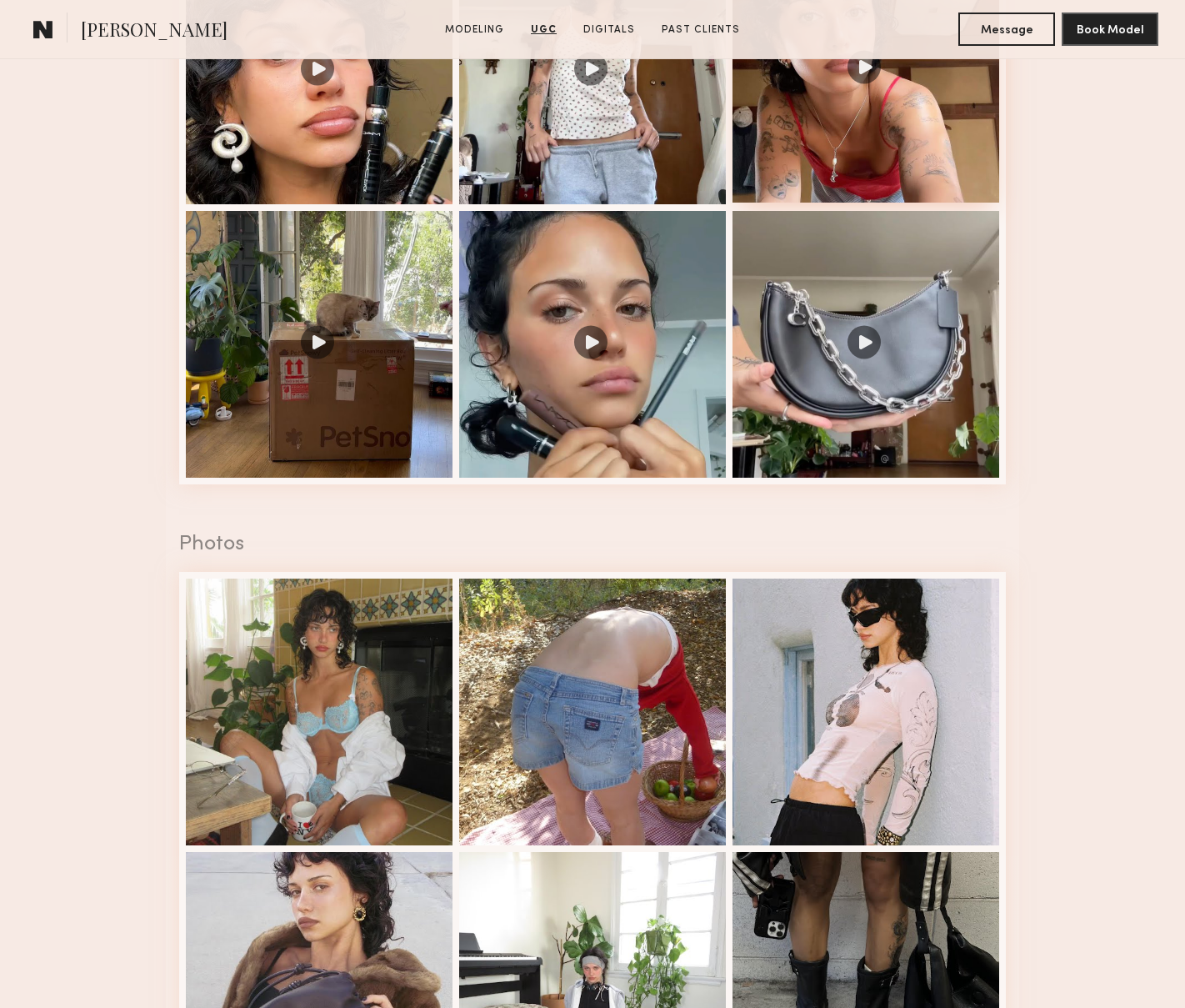
click at [827, 112] on div at bounding box center [866, 69] width 267 height 267
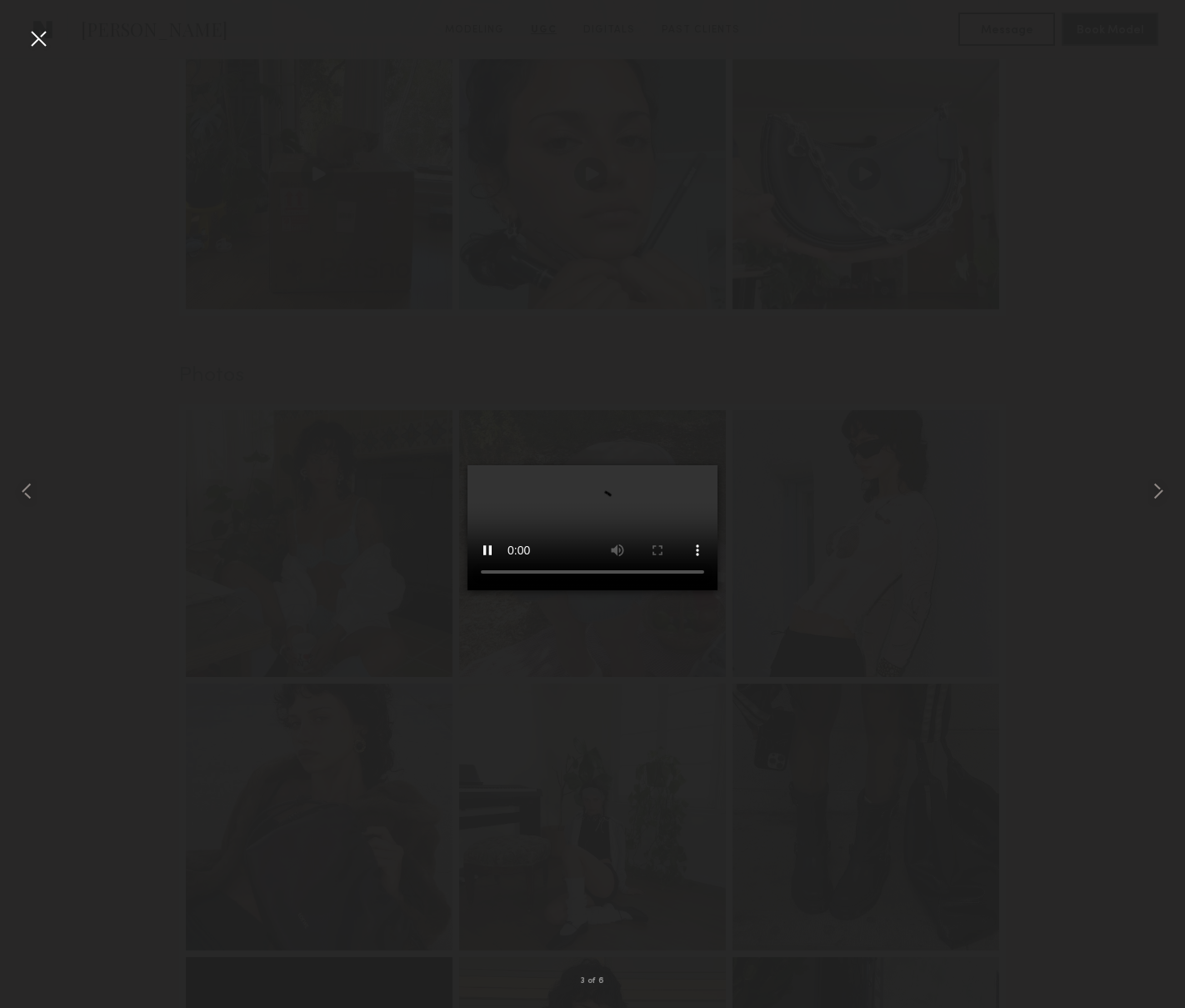
scroll to position [2045, 0]
click at [50, 39] on div at bounding box center [38, 38] width 27 height 27
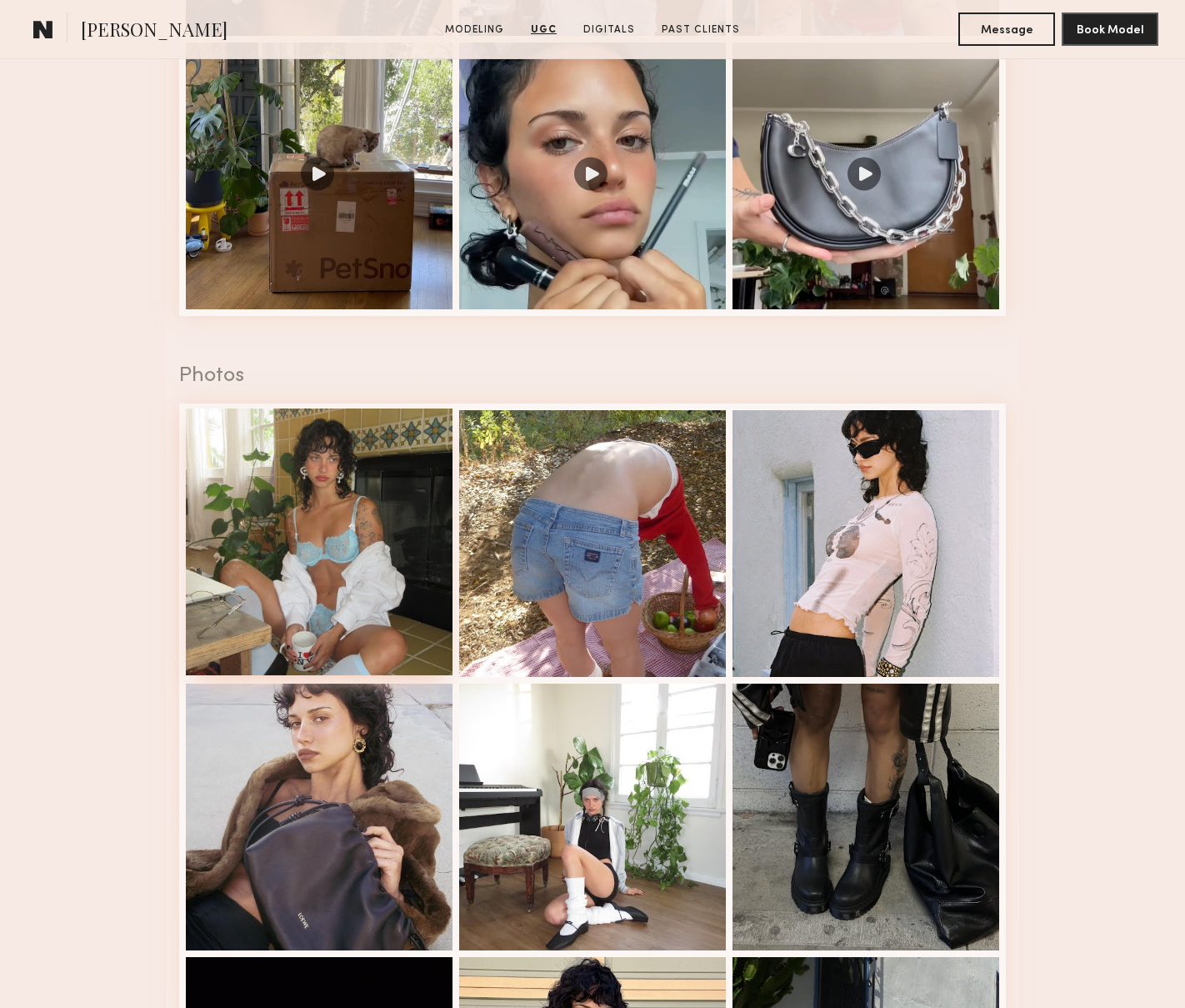
click at [396, 482] on div at bounding box center [319, 542] width 267 height 267
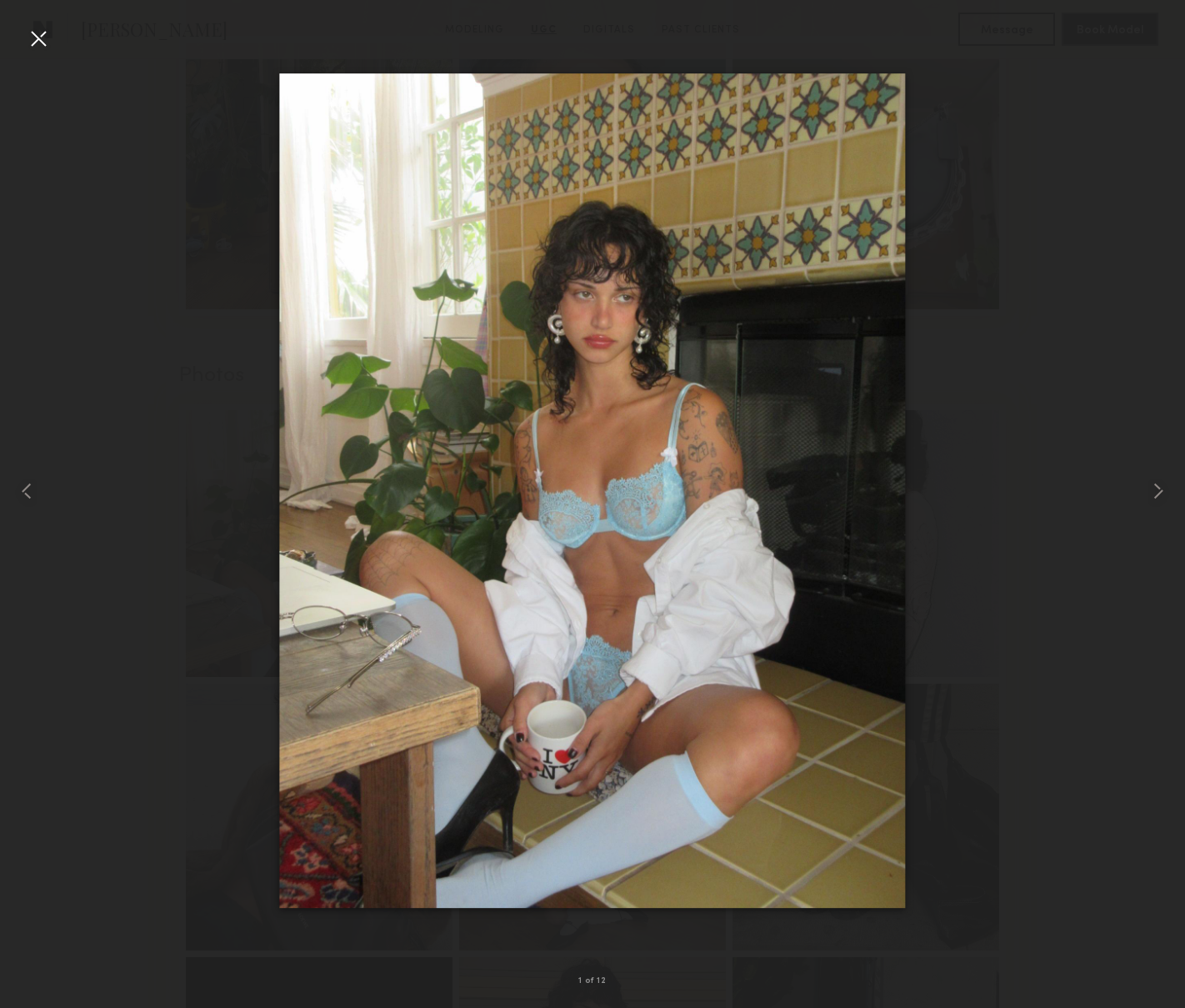
drag, startPoint x: 40, startPoint y: 39, endPoint x: 113, endPoint y: 56, distance: 75.0
click at [40, 39] on div at bounding box center [38, 38] width 27 height 27
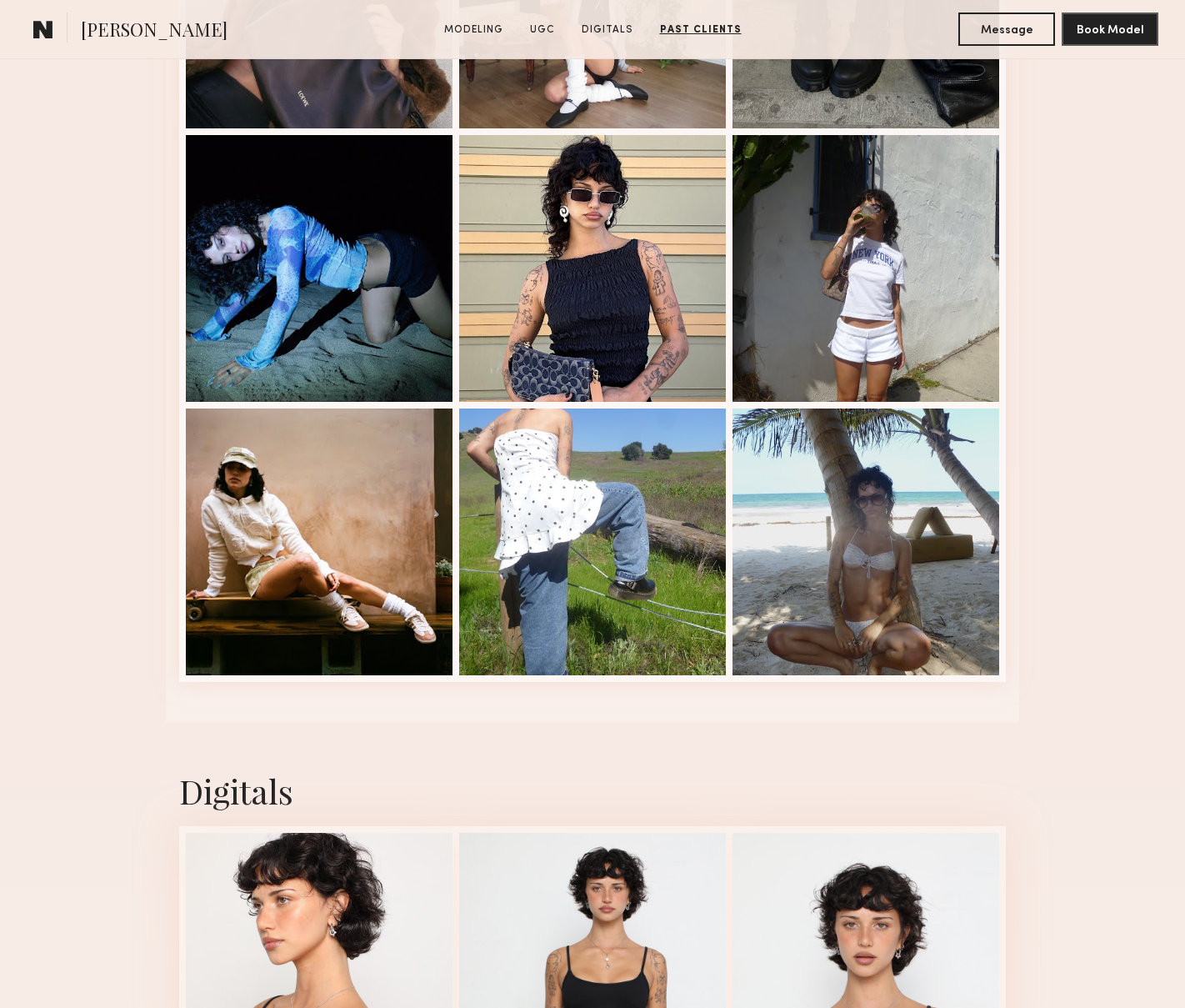
scroll to position [2868, 0]
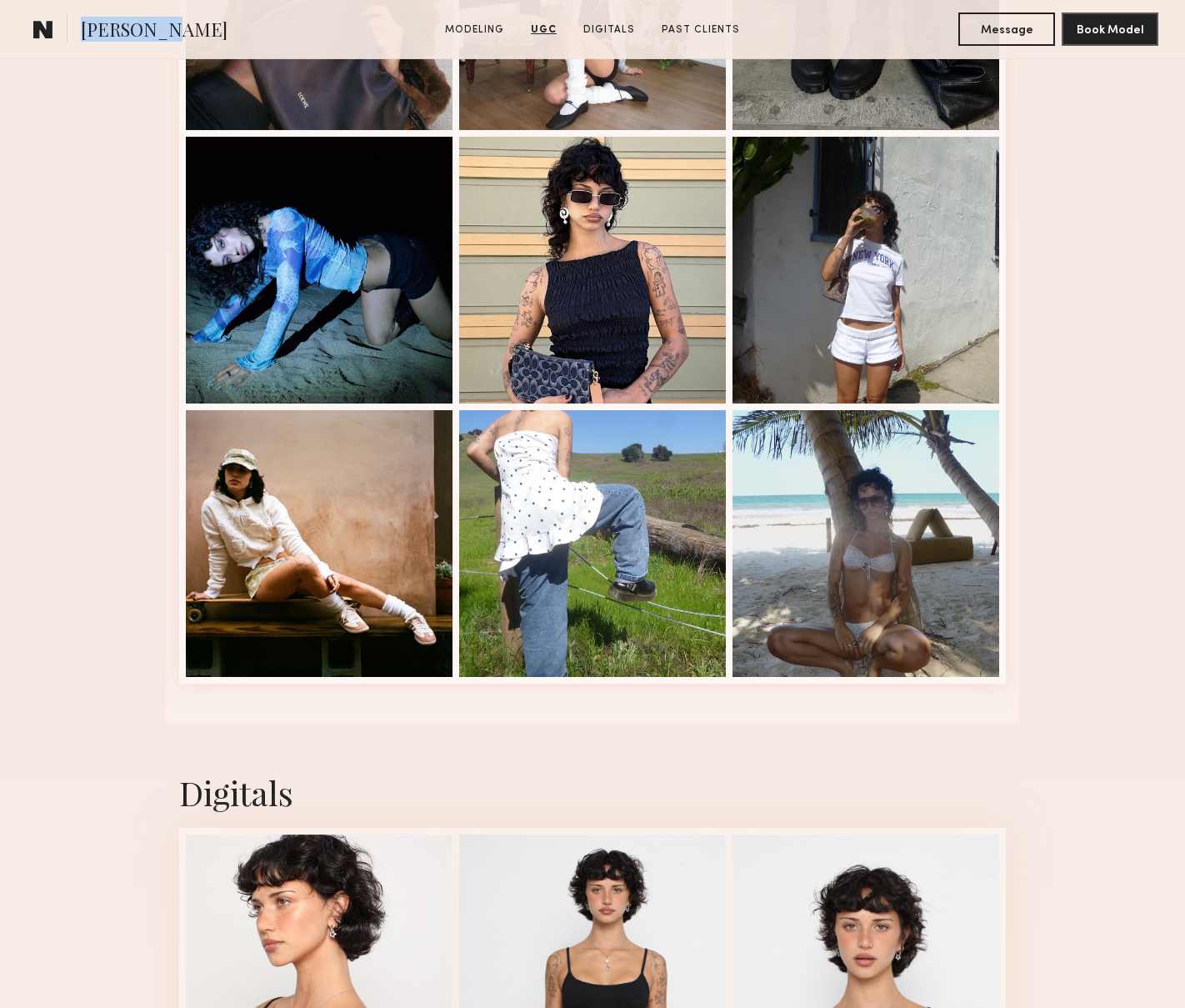
drag, startPoint x: 150, startPoint y: 29, endPoint x: 78, endPoint y: 26, distance: 72.1
click at [78, 26] on section "Jessie M." at bounding box center [167, 29] width 279 height 34
copy span "Jessie M."
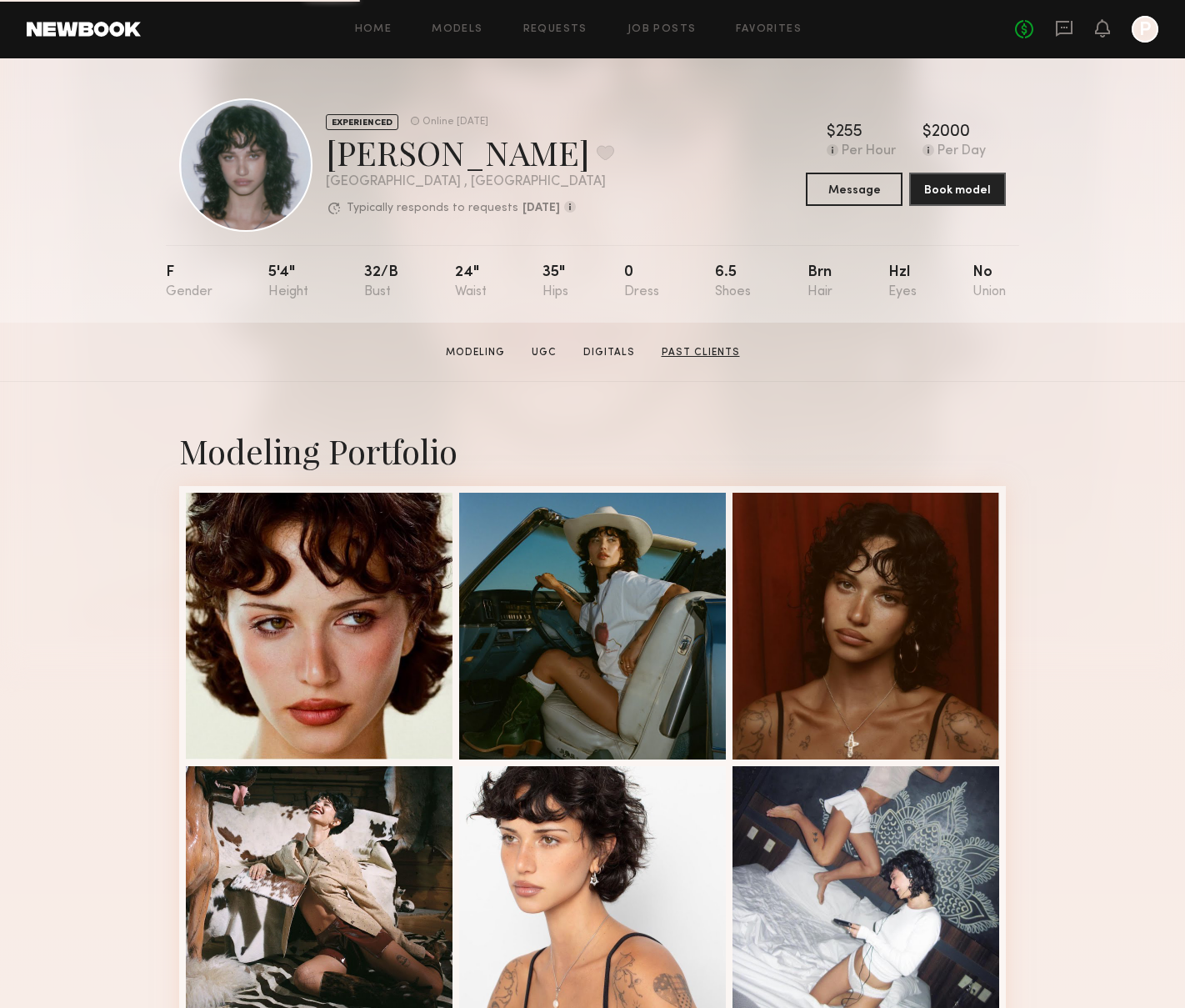
click at [685, 348] on link "Past Clients" at bounding box center [702, 353] width 92 height 15
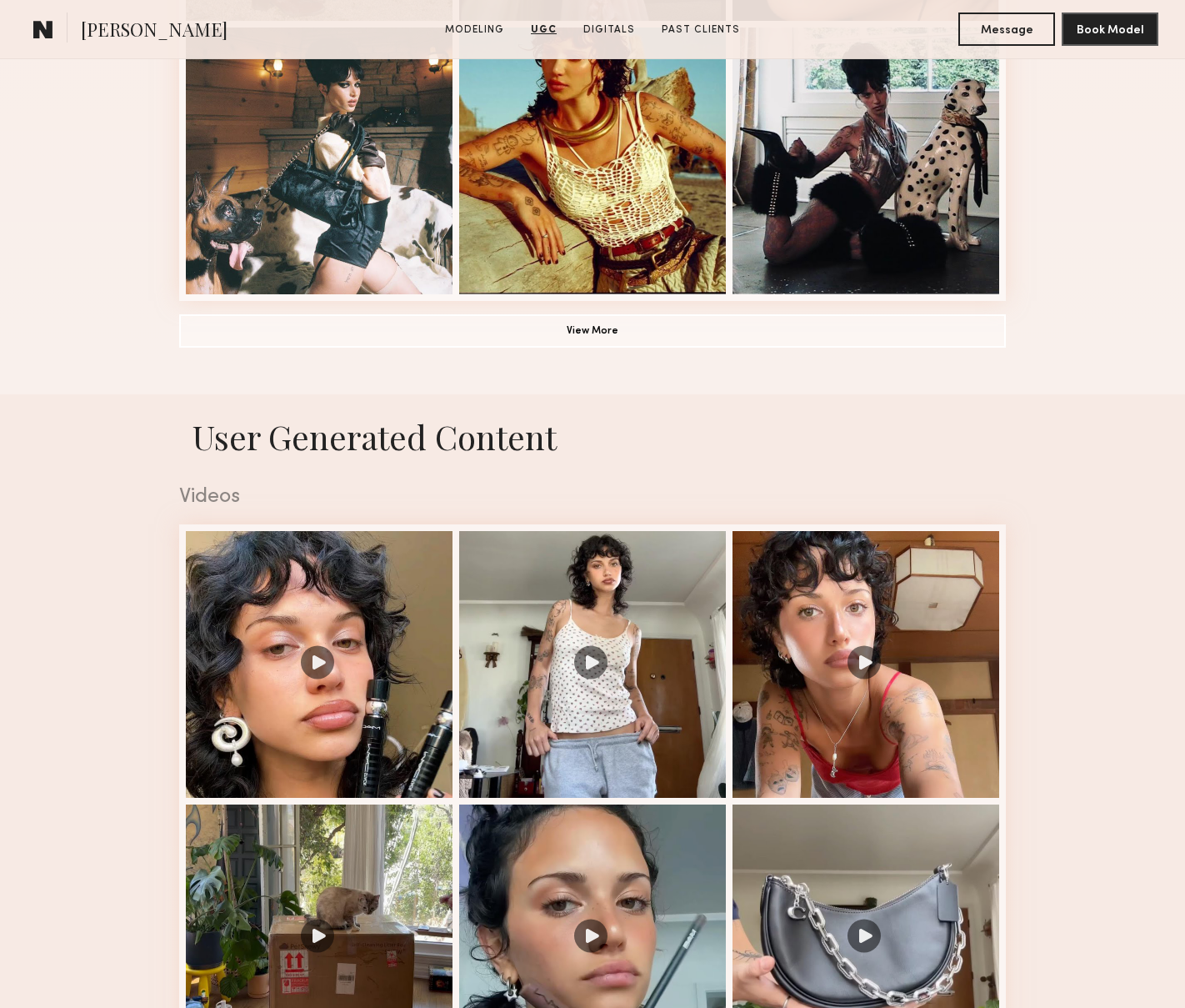
scroll to position [1203, 0]
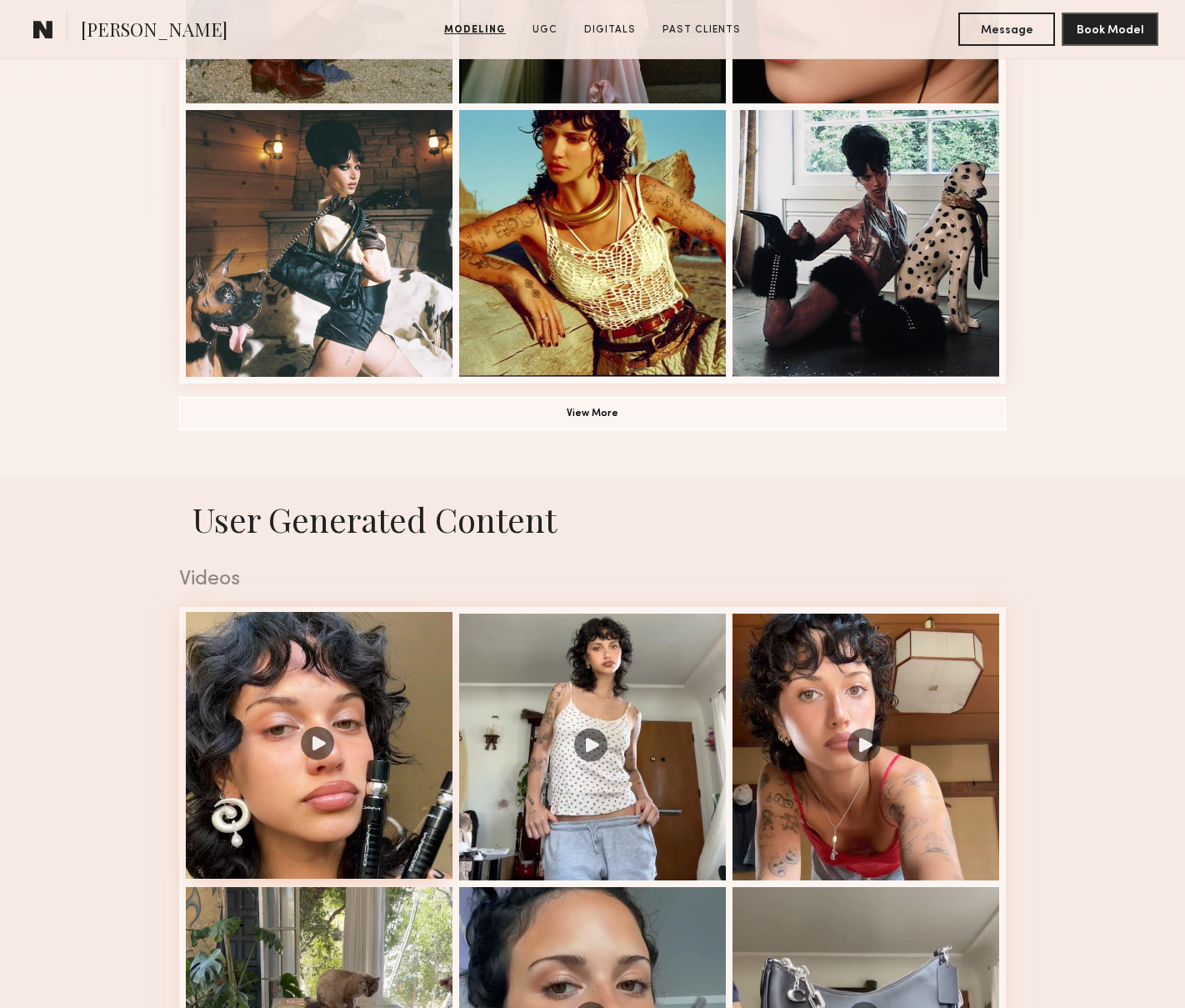
click at [284, 687] on div at bounding box center [319, 745] width 267 height 267
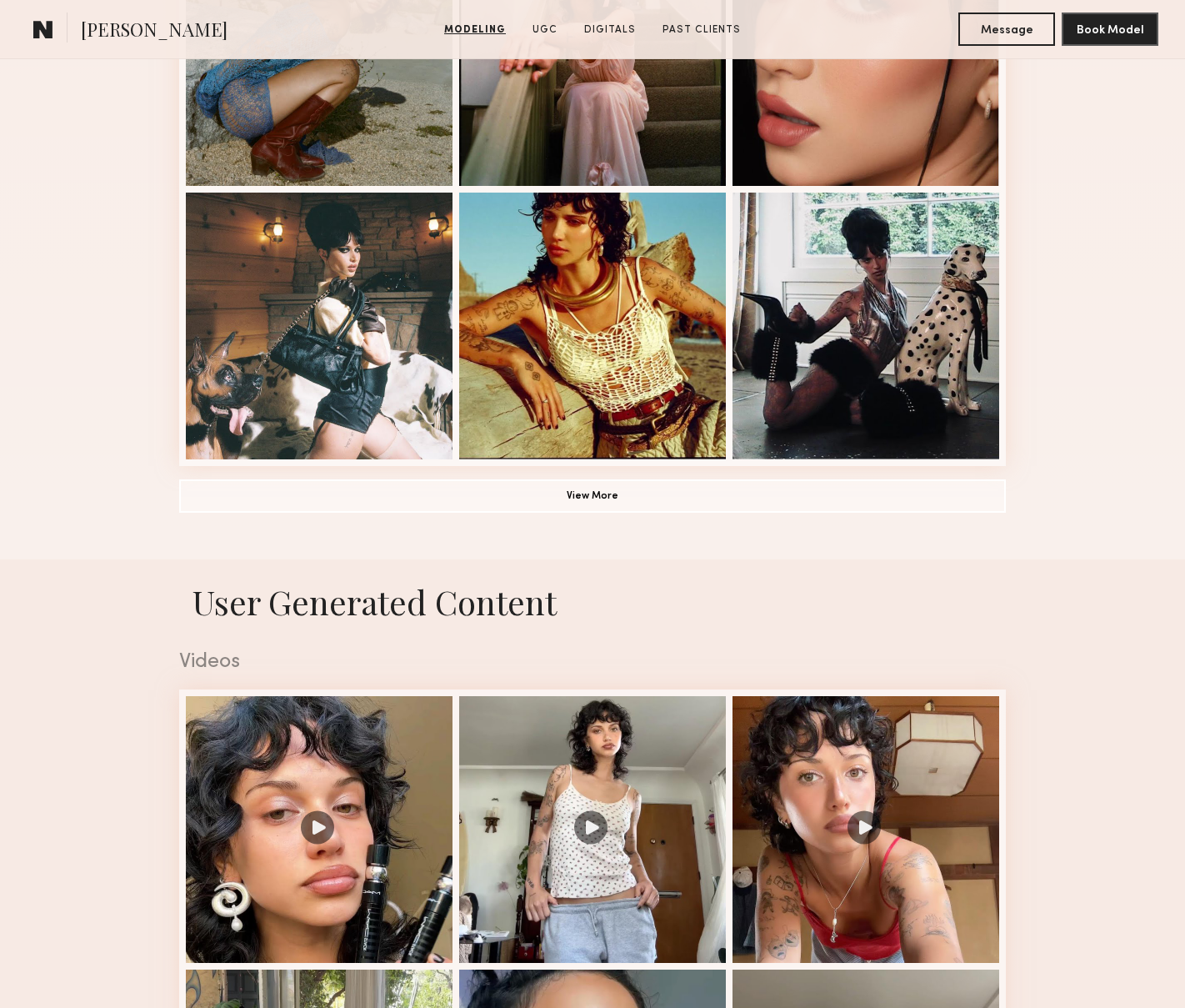
scroll to position [1102, 0]
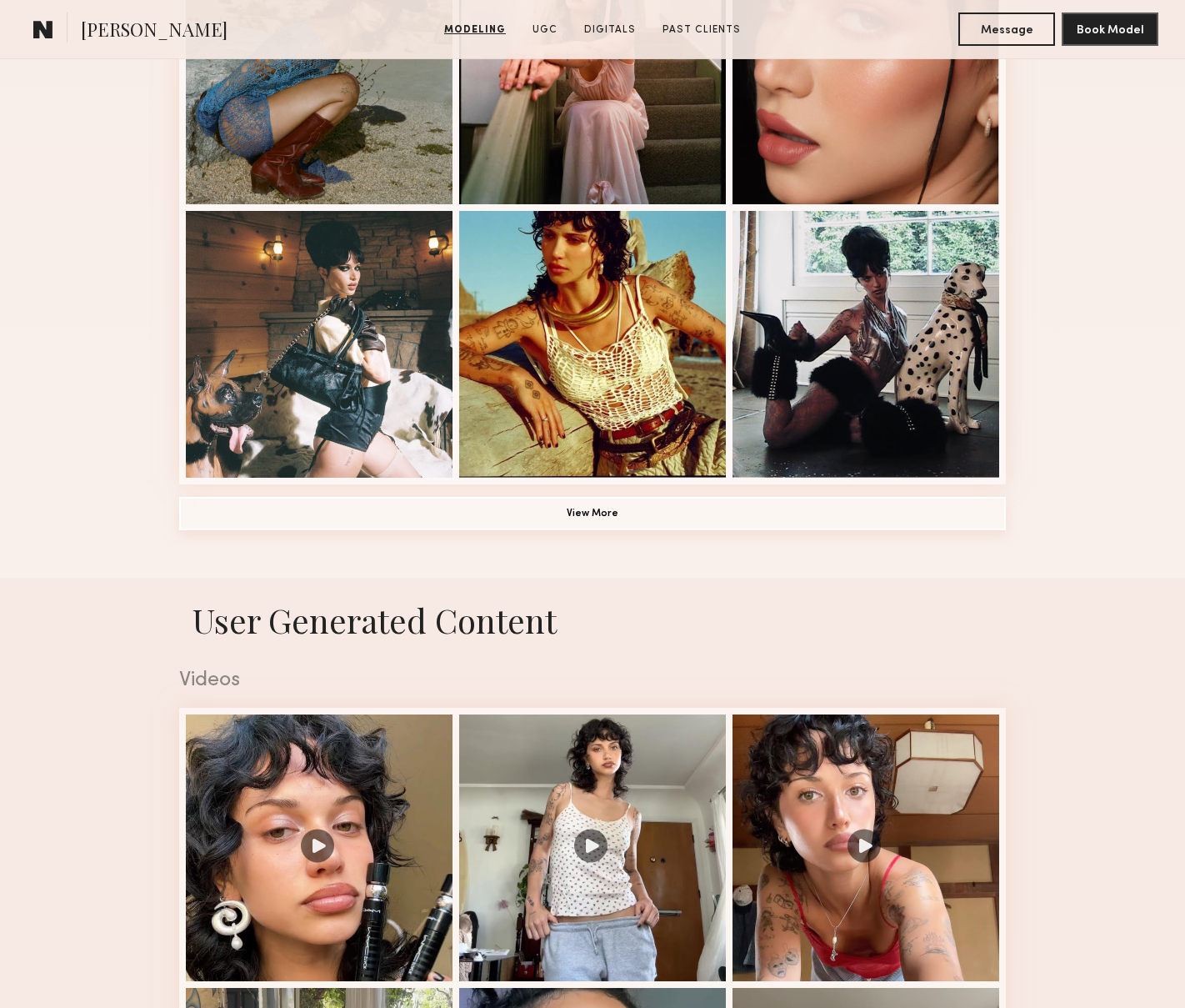
click at [617, 513] on button "View More" at bounding box center [592, 513] width 827 height 34
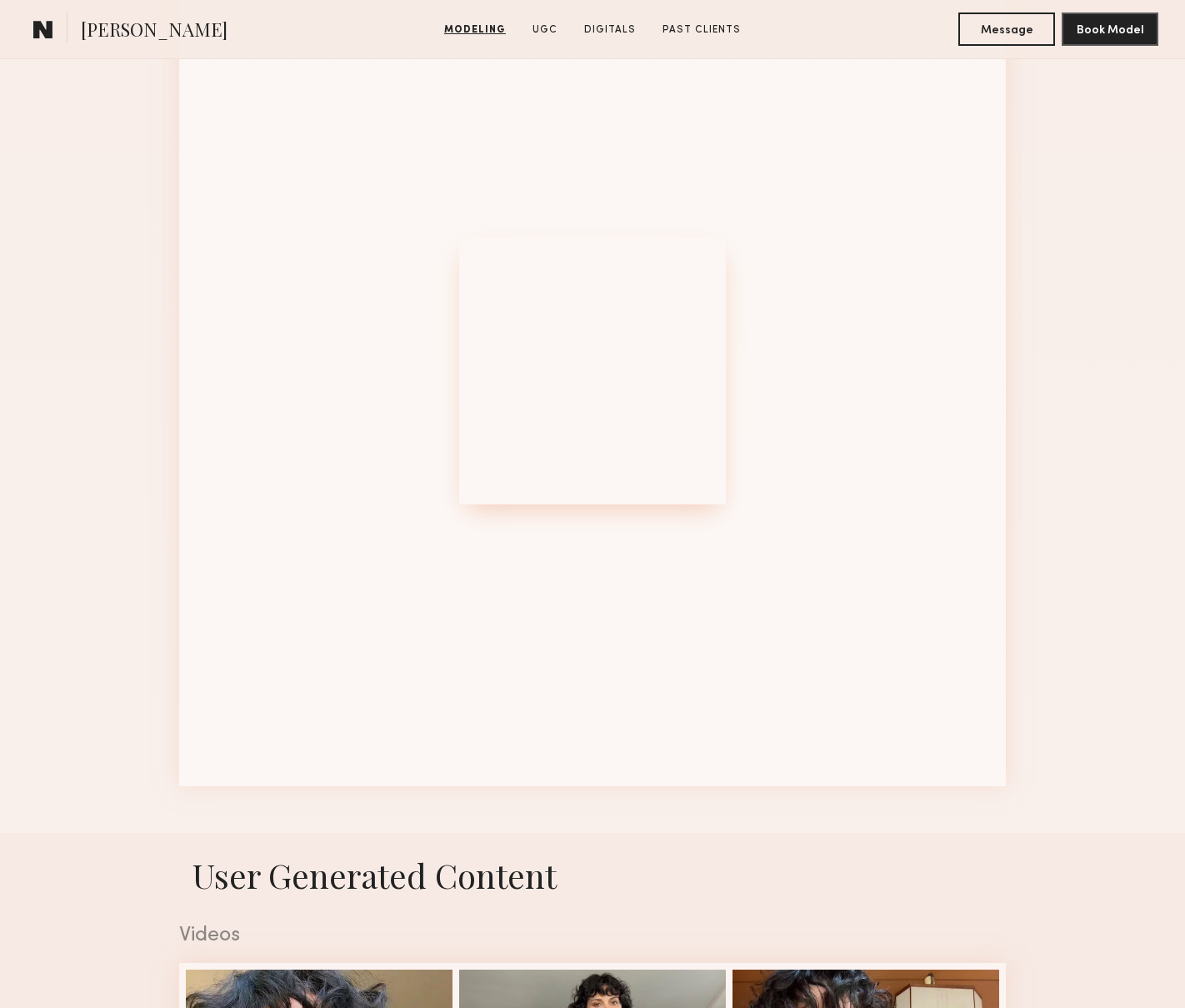
scroll to position [1898, 0]
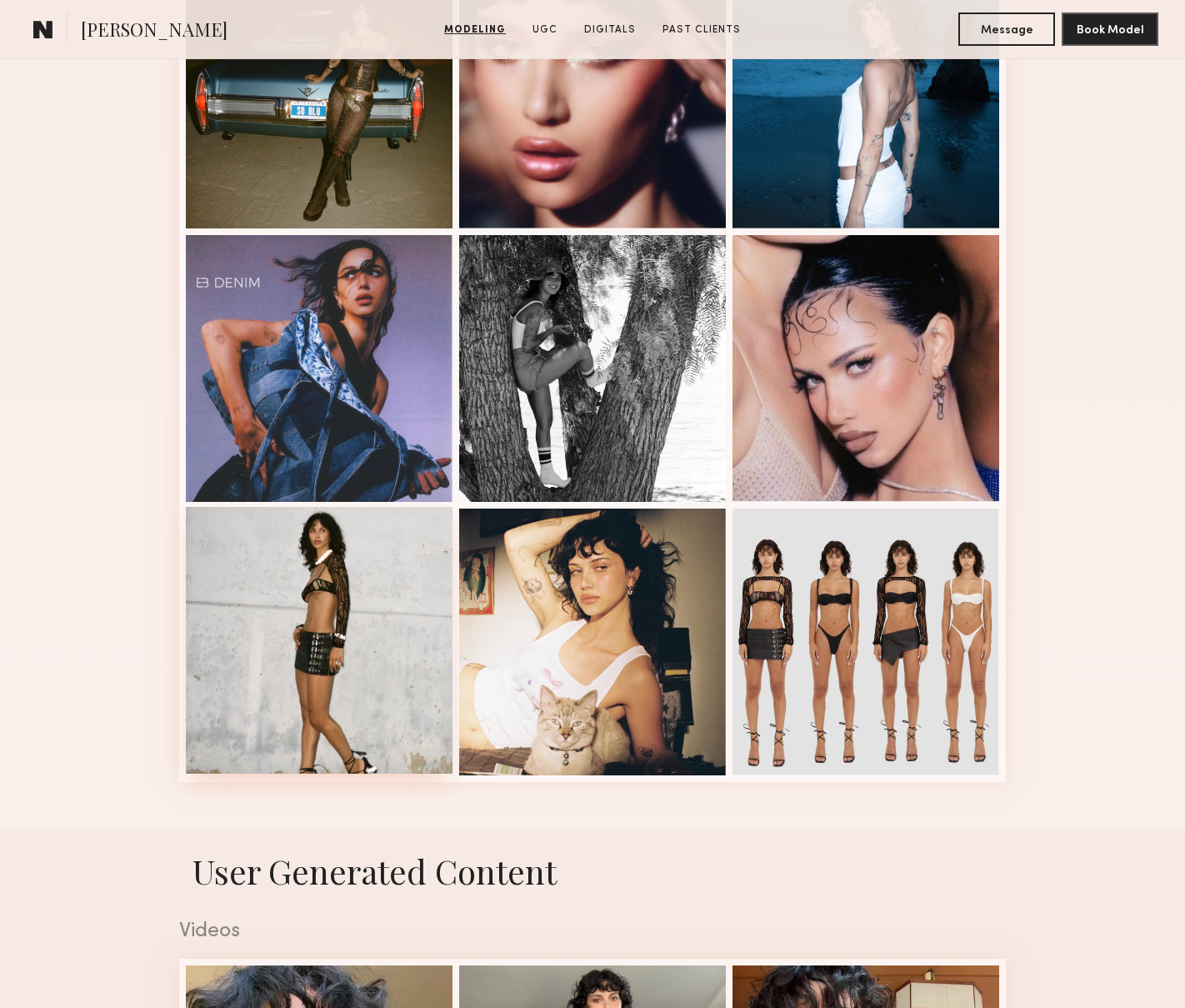
click at [420, 727] on div at bounding box center [319, 640] width 267 height 267
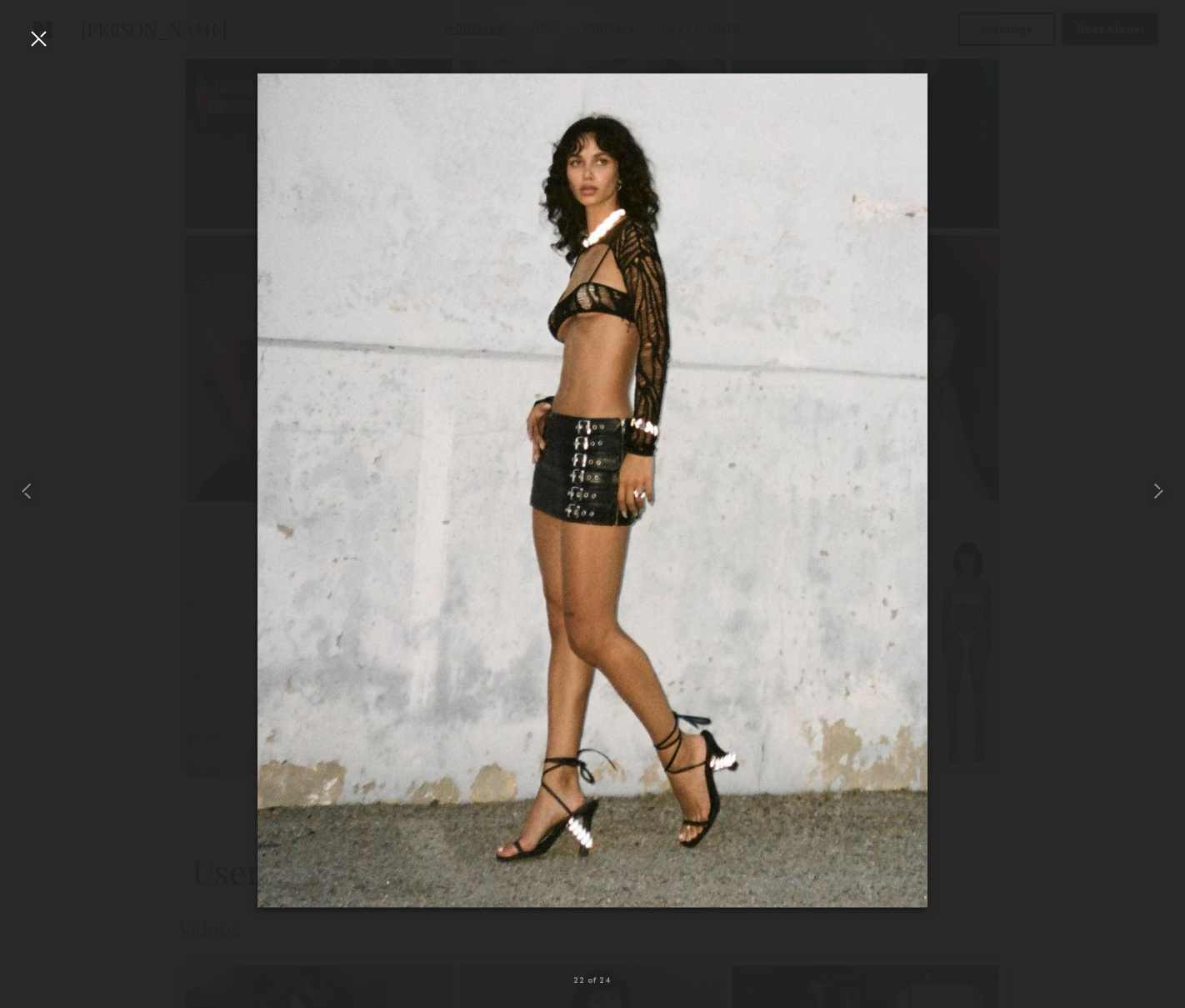
click at [32, 34] on div at bounding box center [38, 38] width 27 height 27
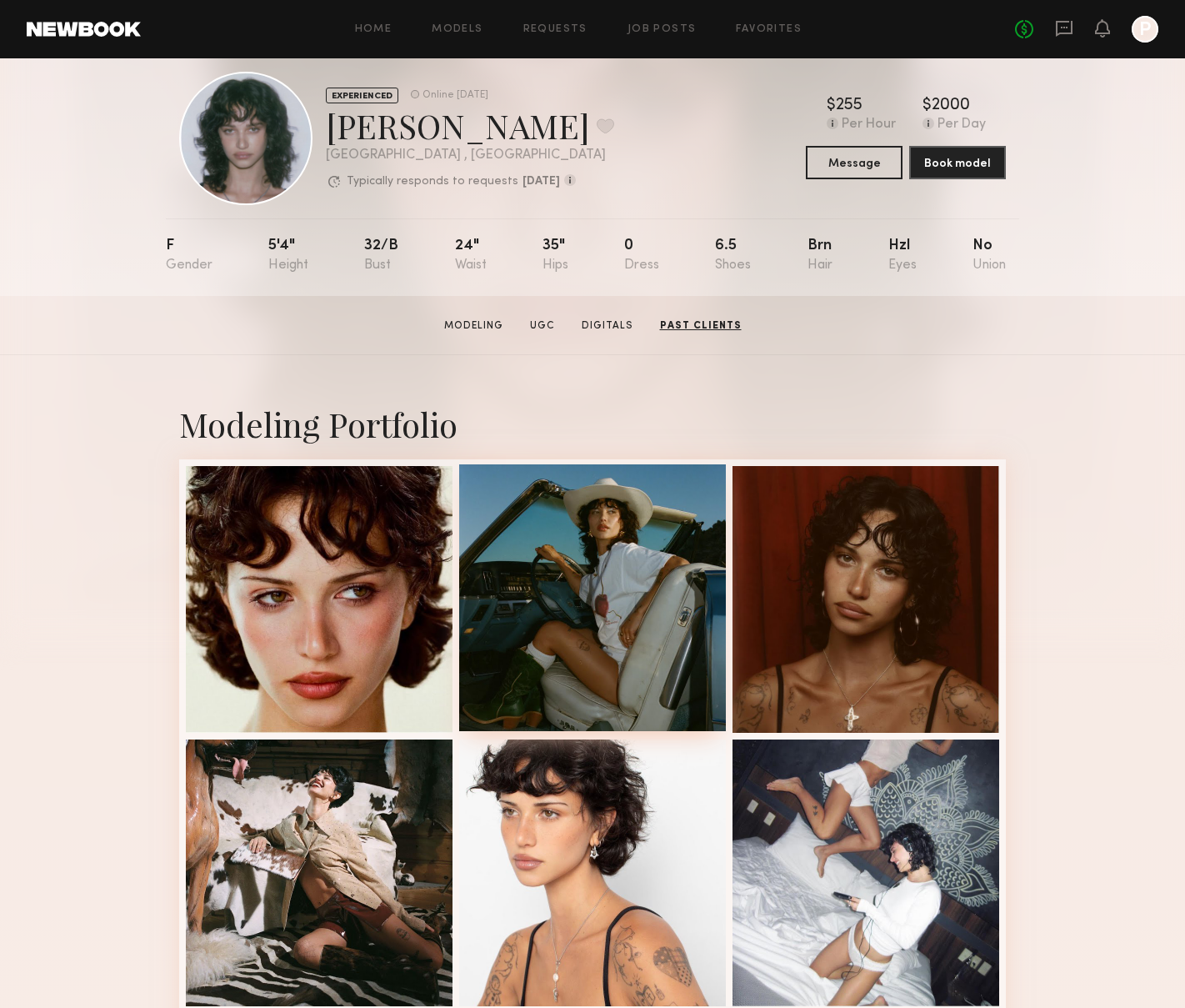
scroll to position [0, 0]
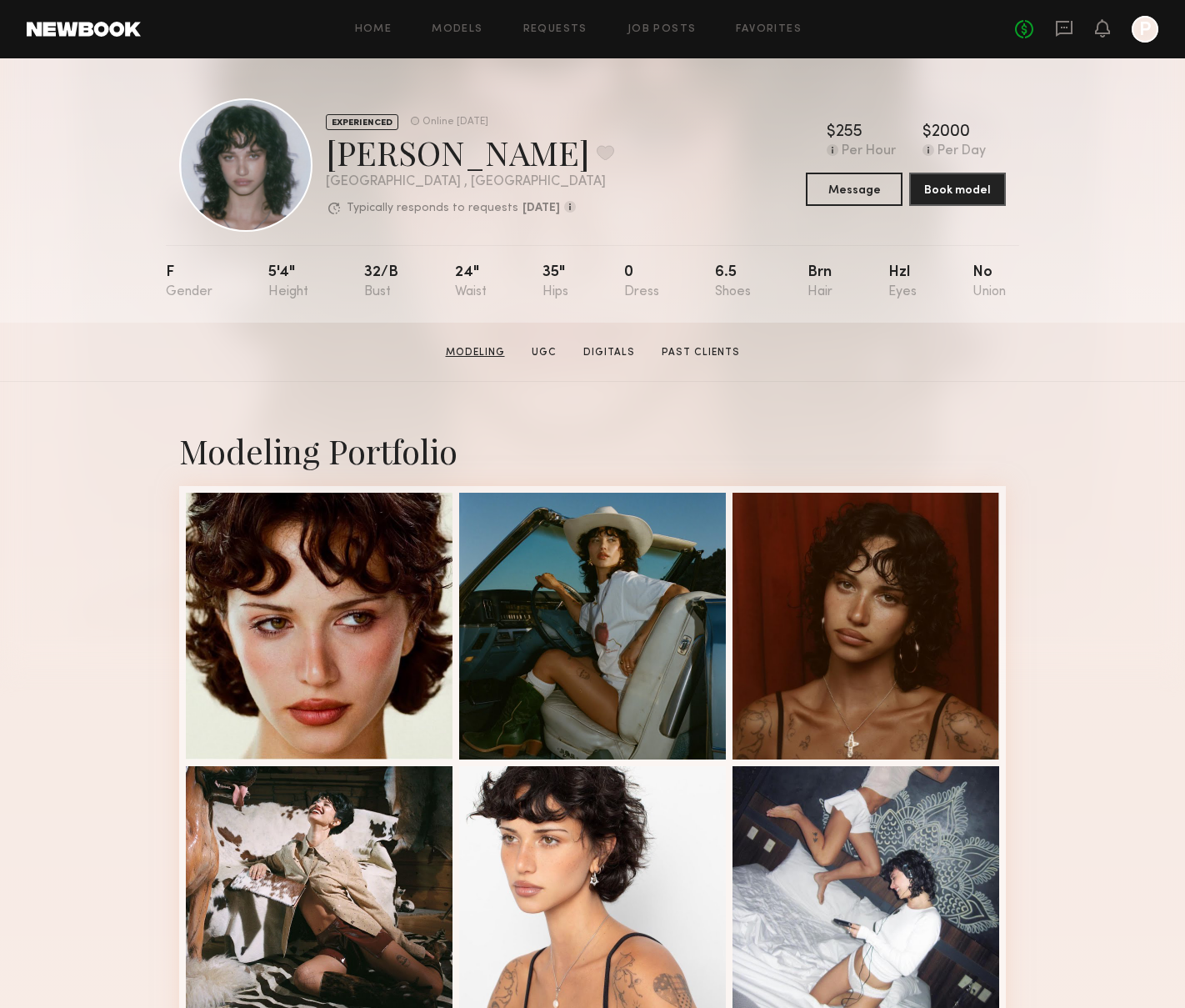
click at [501, 359] on section "Jessie M. Modeling UGC Digitals Past Clients Message Book Model" at bounding box center [592, 352] width 1185 height 59
click at [551, 349] on link "UGC" at bounding box center [545, 353] width 38 height 15
click at [876, 193] on button "Message" at bounding box center [854, 188] width 97 height 34
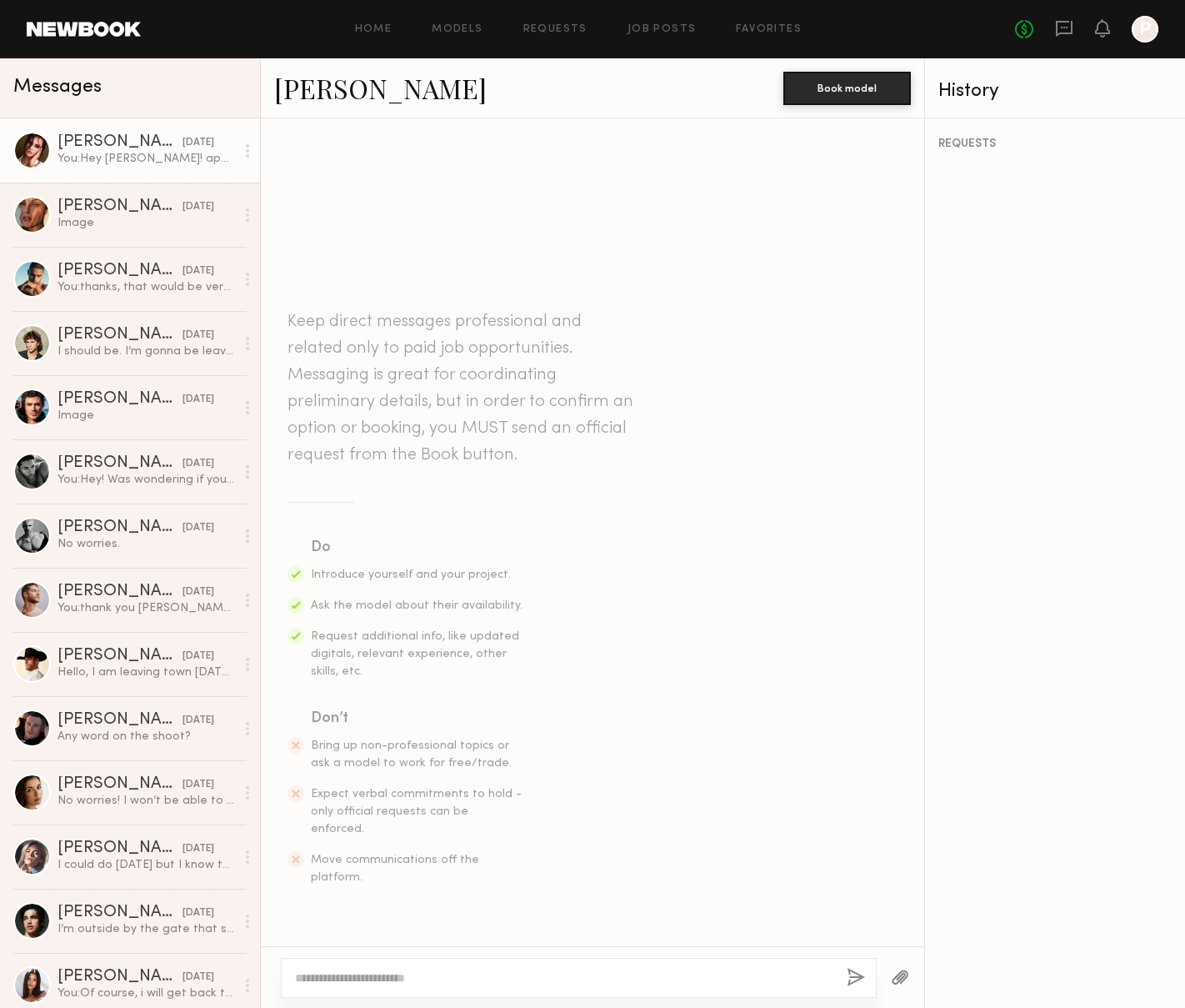
click at [107, 165] on div "You: Hey Louise! apologies for the delay, we had run into some booking issues w…" at bounding box center [146, 159] width 178 height 16
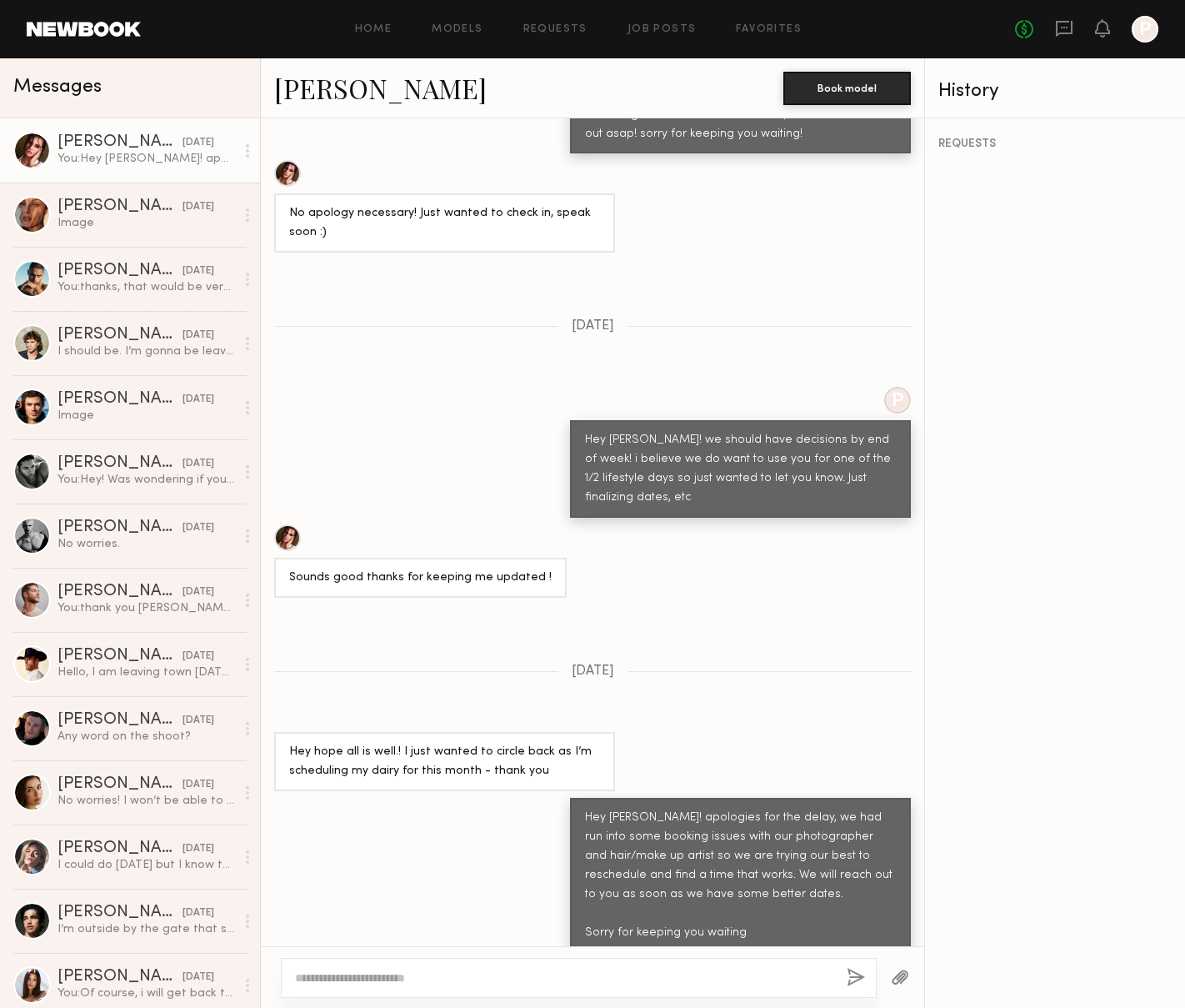
scroll to position [732, 0]
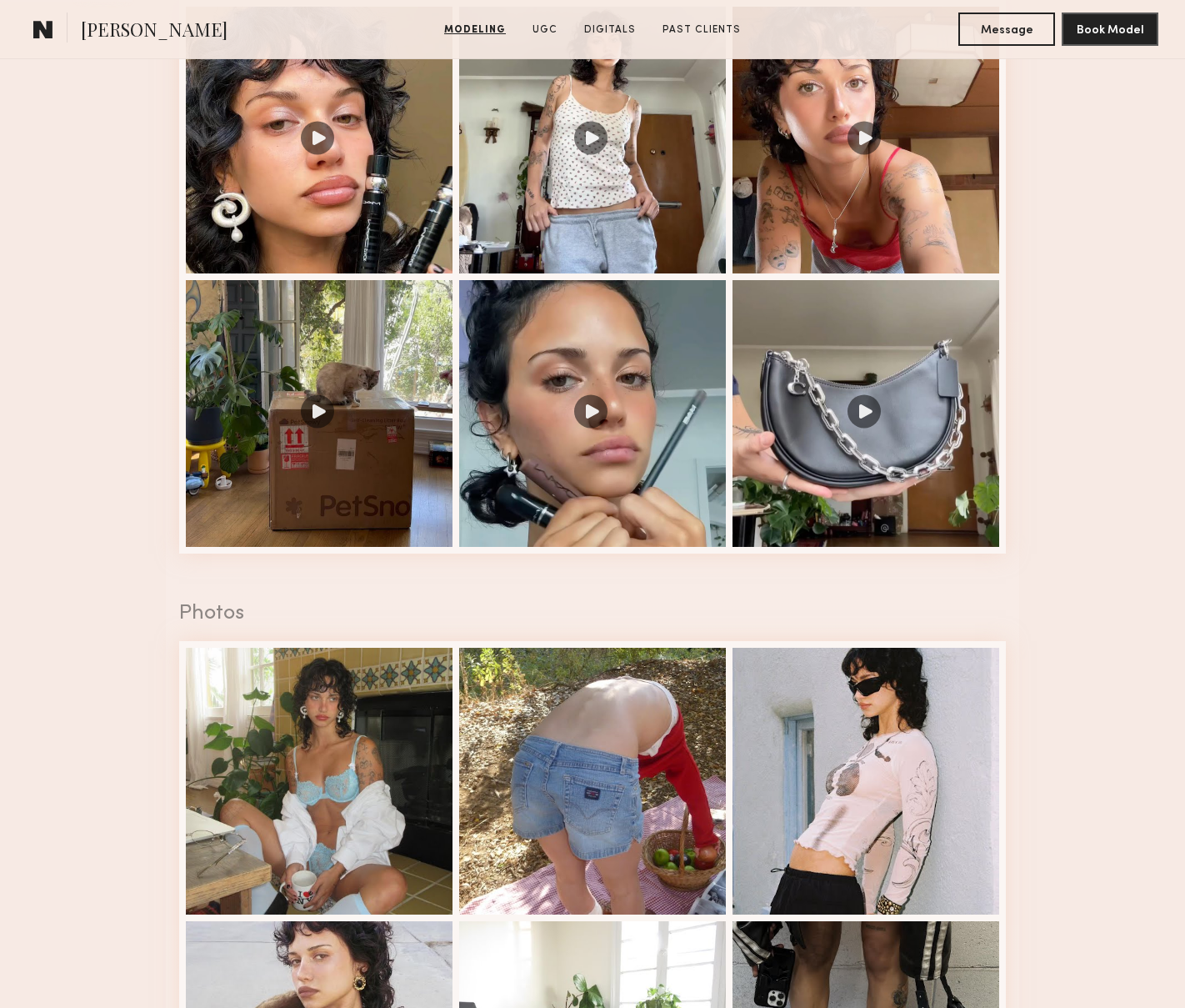
scroll to position [1870, 0]
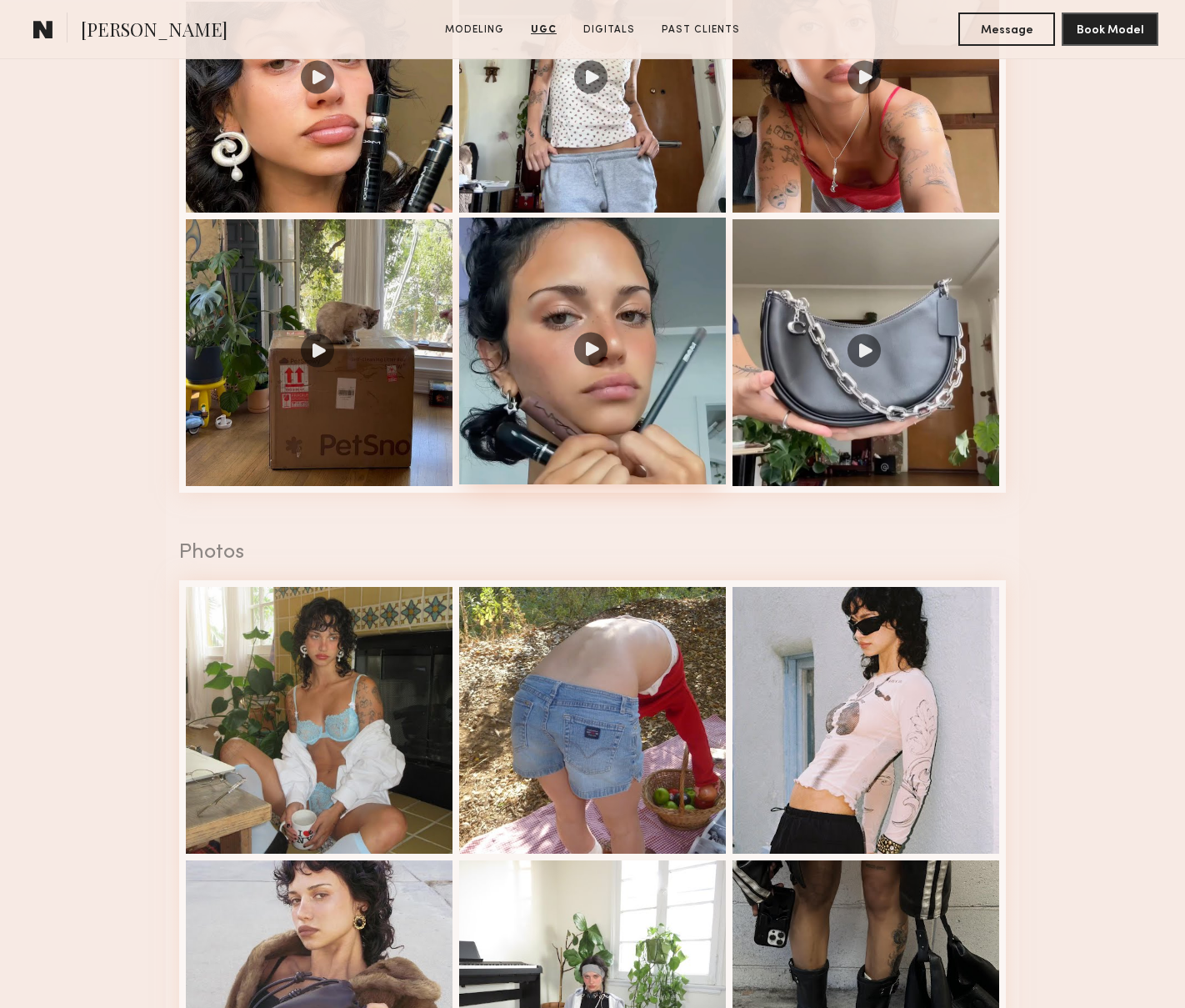
click at [501, 392] on div at bounding box center [592, 350] width 267 height 267
click at [667, 336] on div at bounding box center [592, 350] width 267 height 267
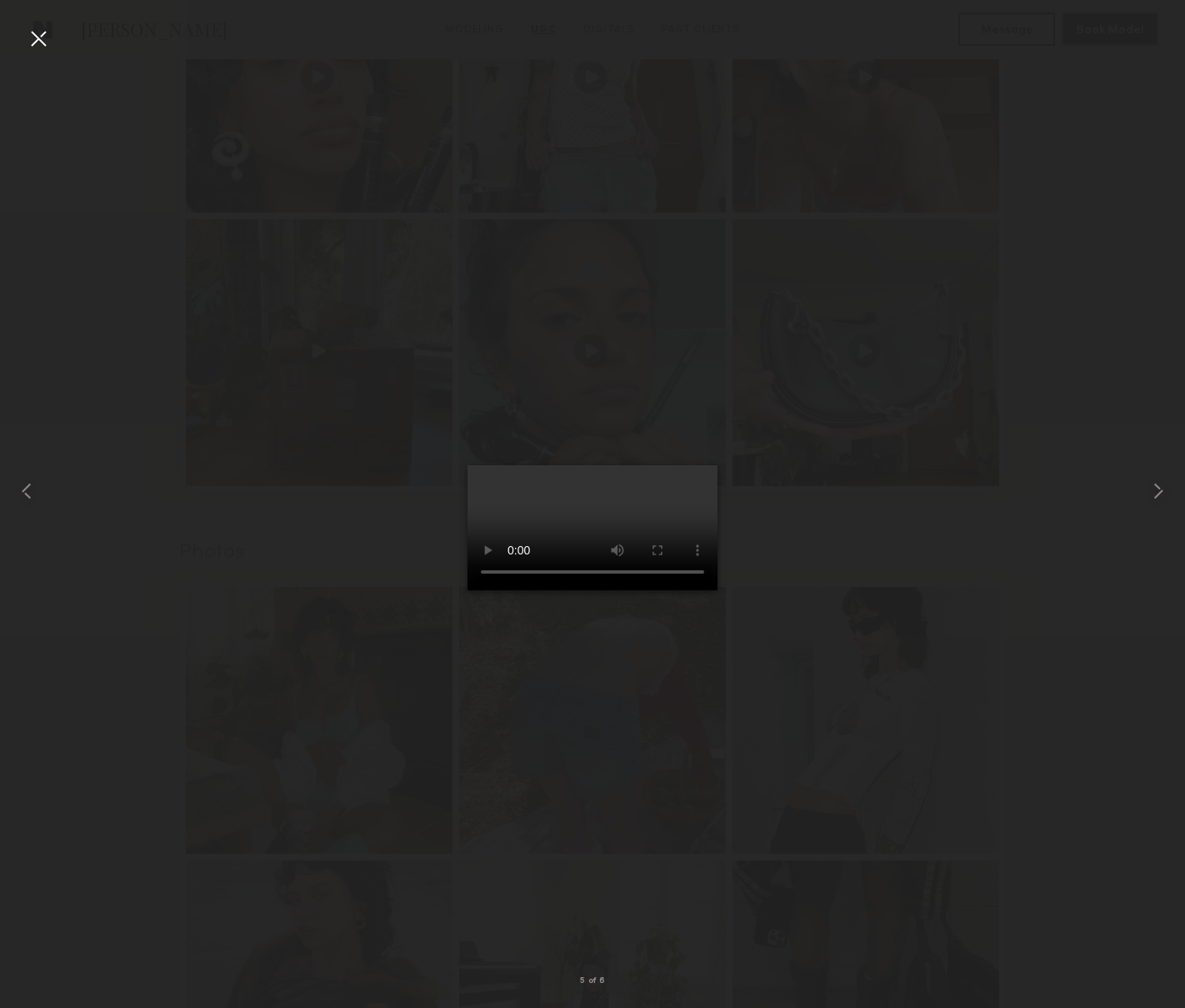
click at [41, 43] on div at bounding box center [38, 38] width 27 height 27
